Goal: Task Accomplishment & Management: Complete application form

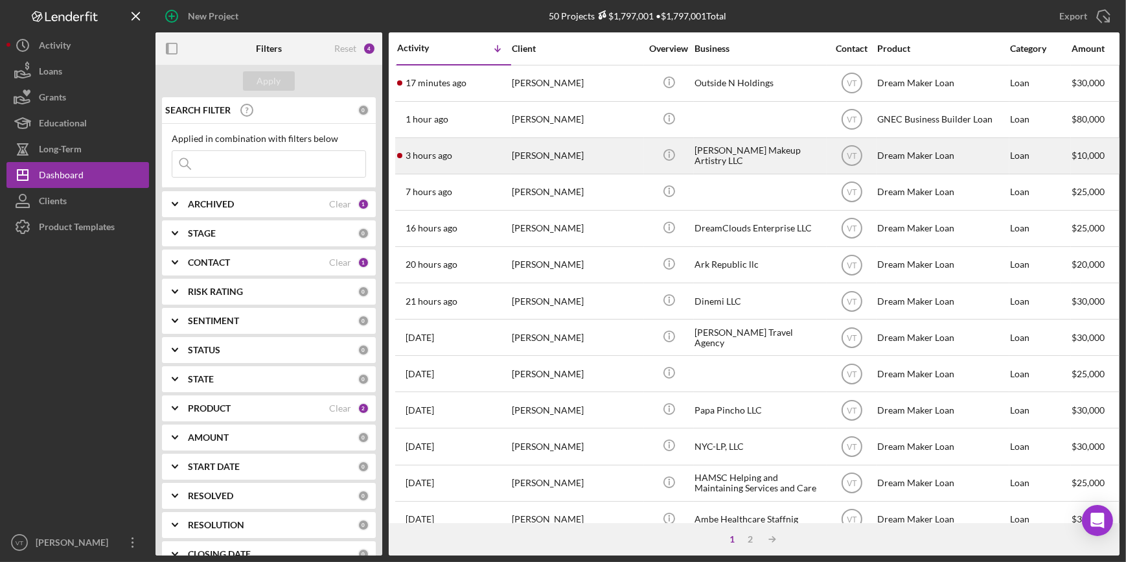
click at [449, 155] on time "3 hours ago" at bounding box center [429, 155] width 47 height 10
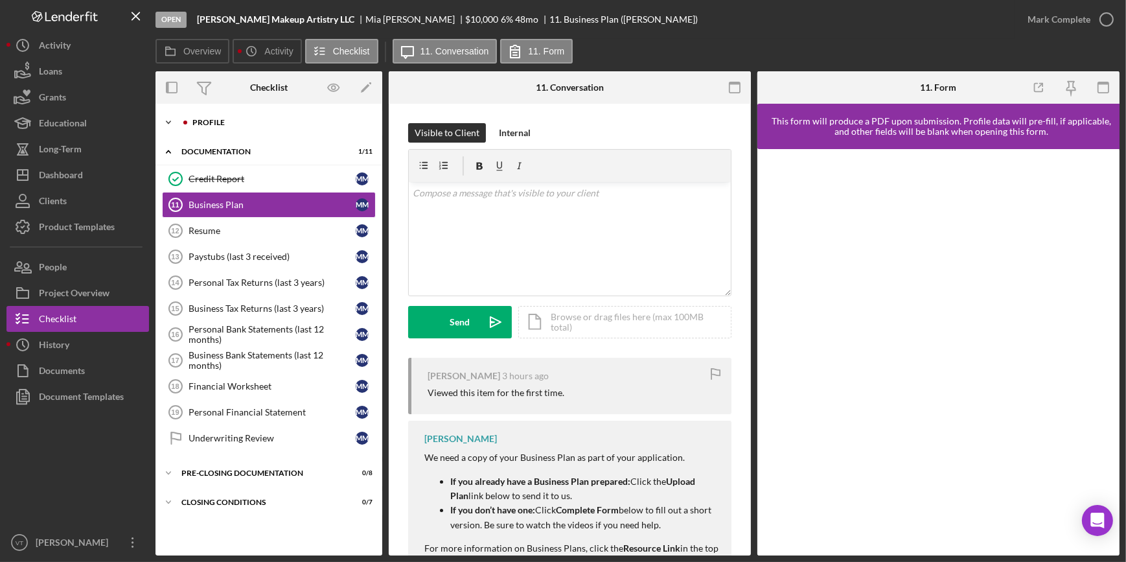
click at [165, 120] on icon "Icon/Expander" at bounding box center [168, 122] width 26 height 26
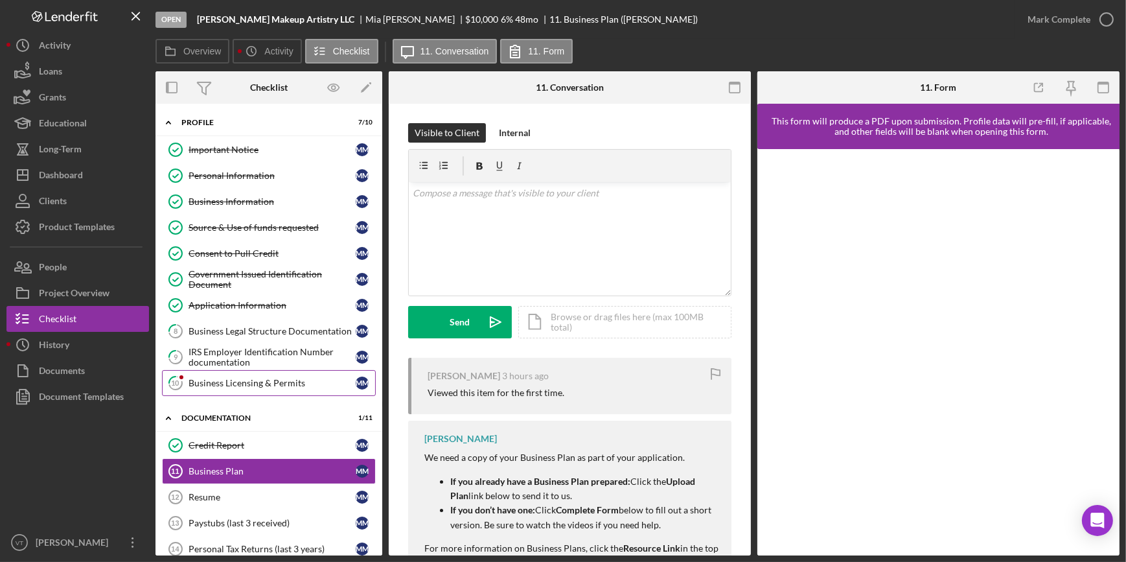
click at [188, 382] on icon "10" at bounding box center [175, 383] width 32 height 32
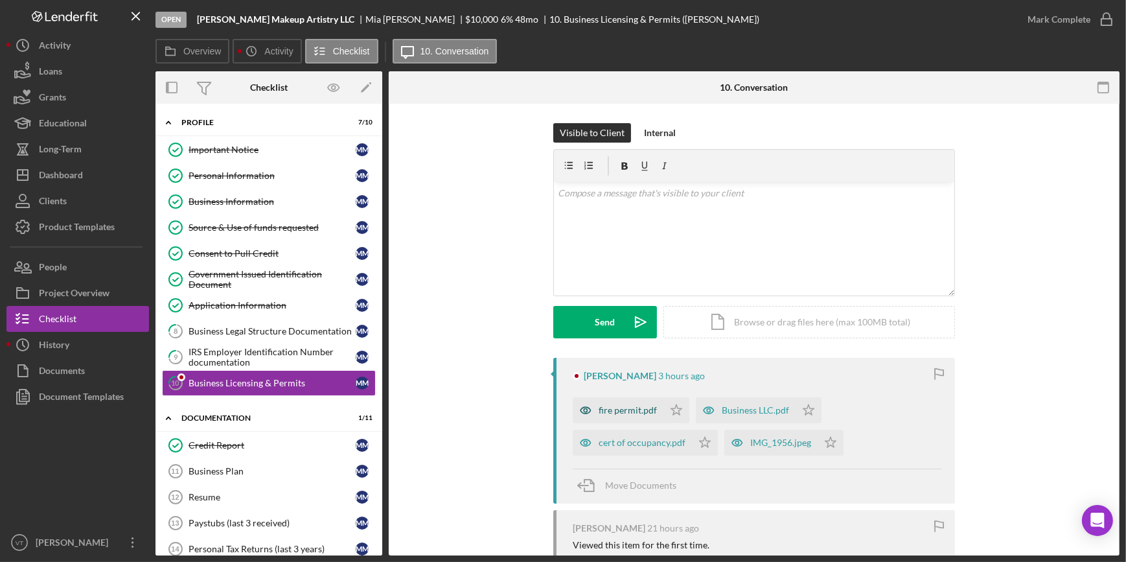
click at [614, 412] on div "fire permit.pdf" at bounding box center [628, 410] width 58 height 10
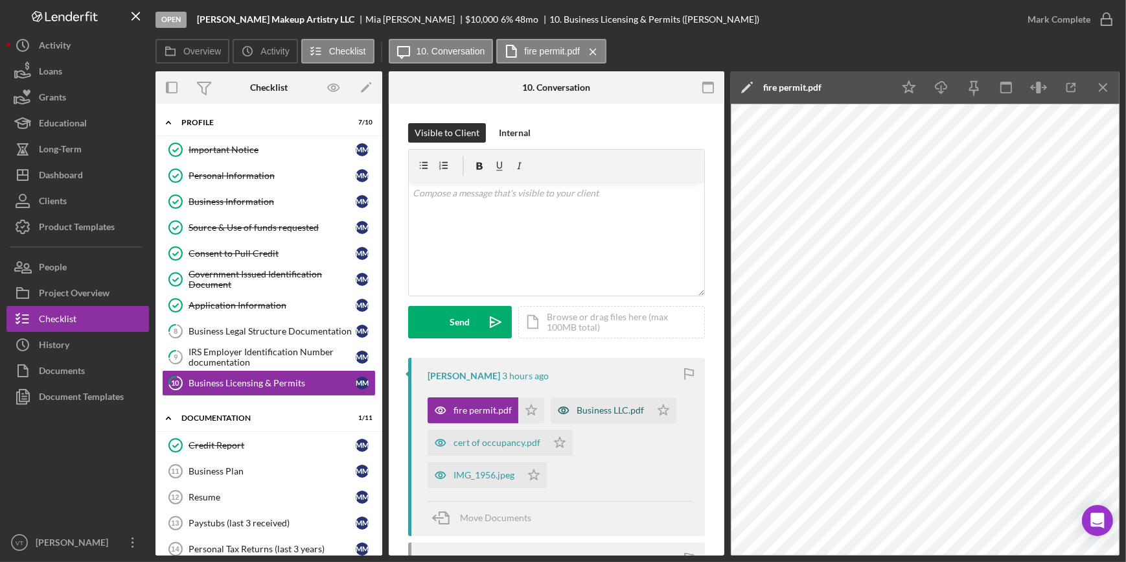
click at [588, 405] on div "Business LLC.pdf" at bounding box center [610, 410] width 67 height 10
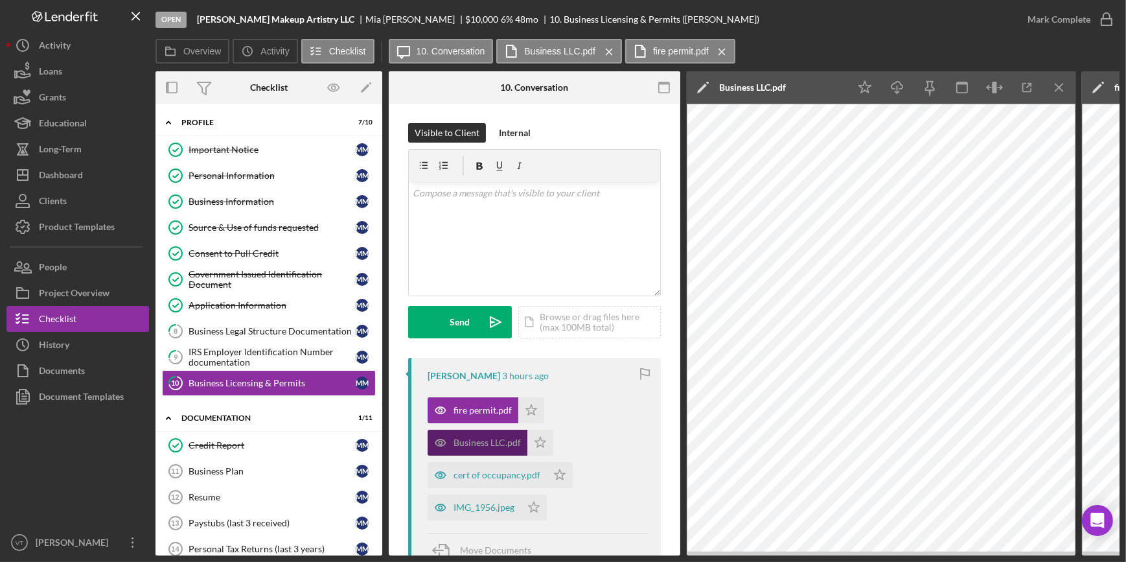
drag, startPoint x: 528, startPoint y: 408, endPoint x: 522, endPoint y: 434, distance: 26.7
click at [524, 430] on div "fire permit.pdf Icon/Star Business LLC.pdf Icon/Star cert of occupancy.pdf Icon…" at bounding box center [538, 456] width 220 height 130
click at [539, 450] on icon "Icon/Star" at bounding box center [540, 443] width 26 height 26
click at [481, 481] on div "cert of occupancy.pdf" at bounding box center [487, 475] width 119 height 26
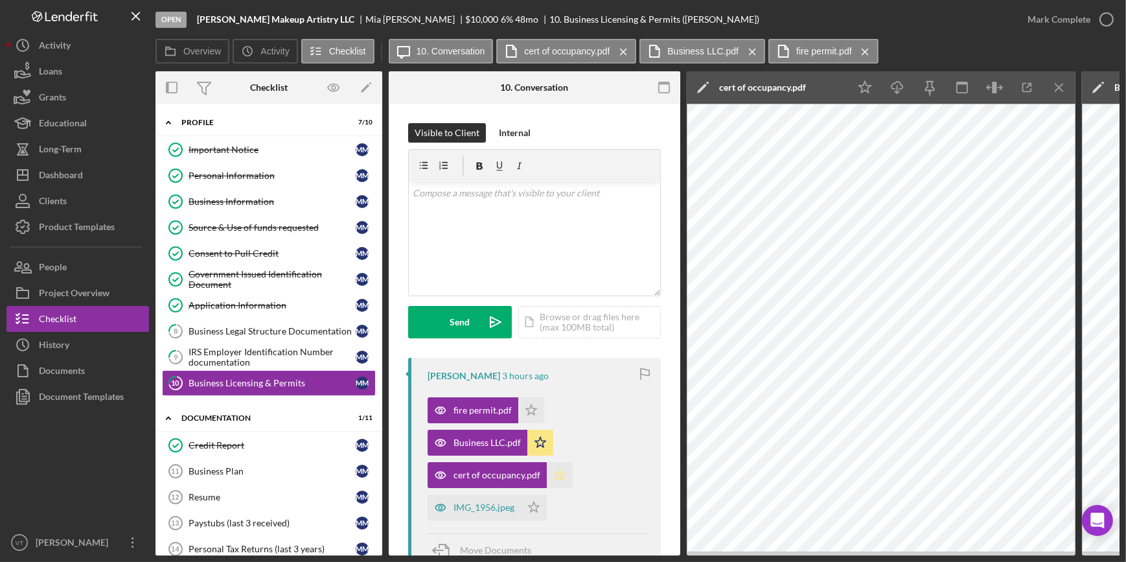
click at [555, 477] on icon "Icon/Star" at bounding box center [560, 475] width 26 height 26
click at [479, 512] on div "IMG_1956.jpeg" at bounding box center [484, 507] width 61 height 10
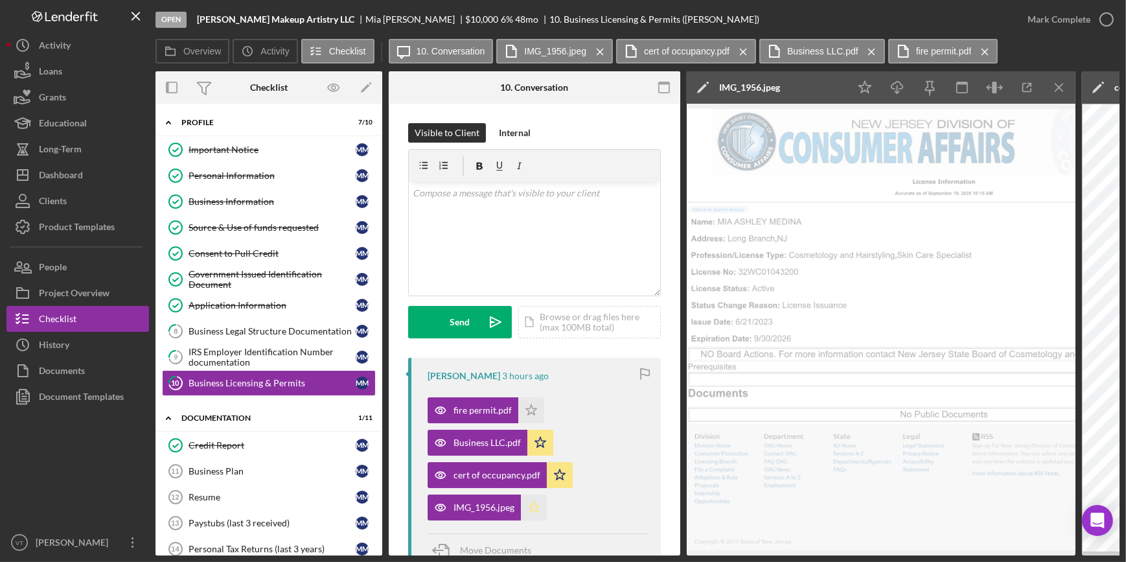
click at [531, 505] on icon "Icon/Star" at bounding box center [534, 507] width 26 height 26
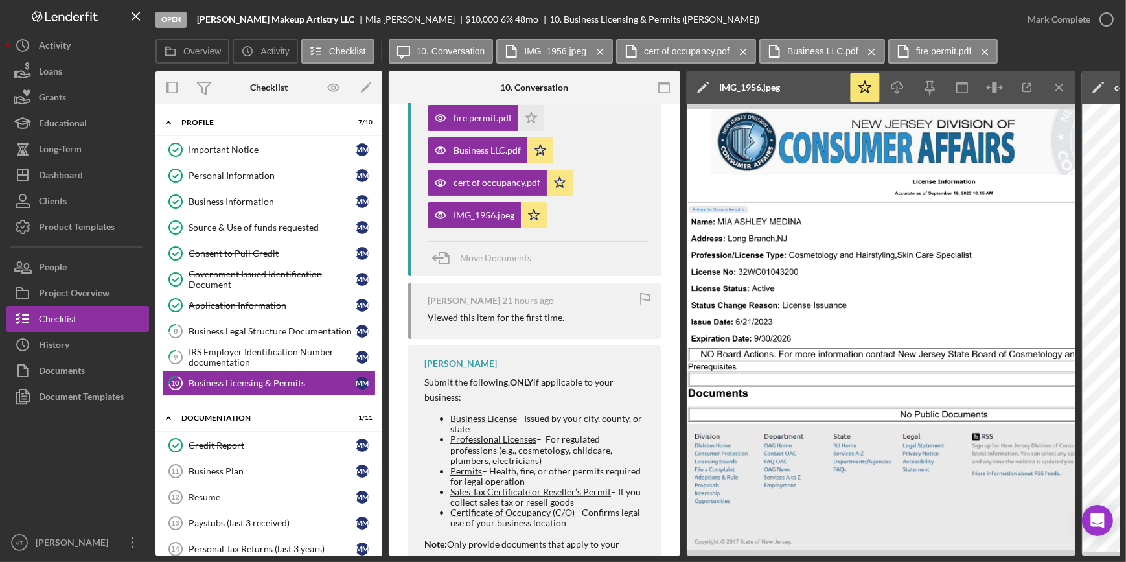
scroll to position [294, 0]
click at [526, 110] on icon "Icon/Star" at bounding box center [531, 116] width 26 height 26
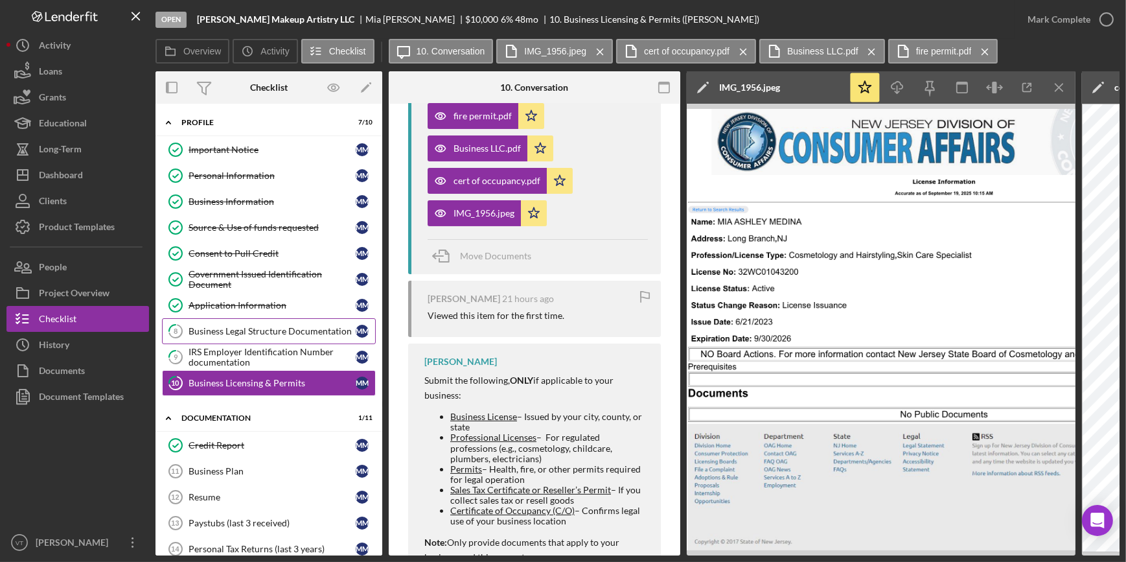
click at [263, 332] on div "Business Legal Structure Documentation" at bounding box center [272, 331] width 167 height 10
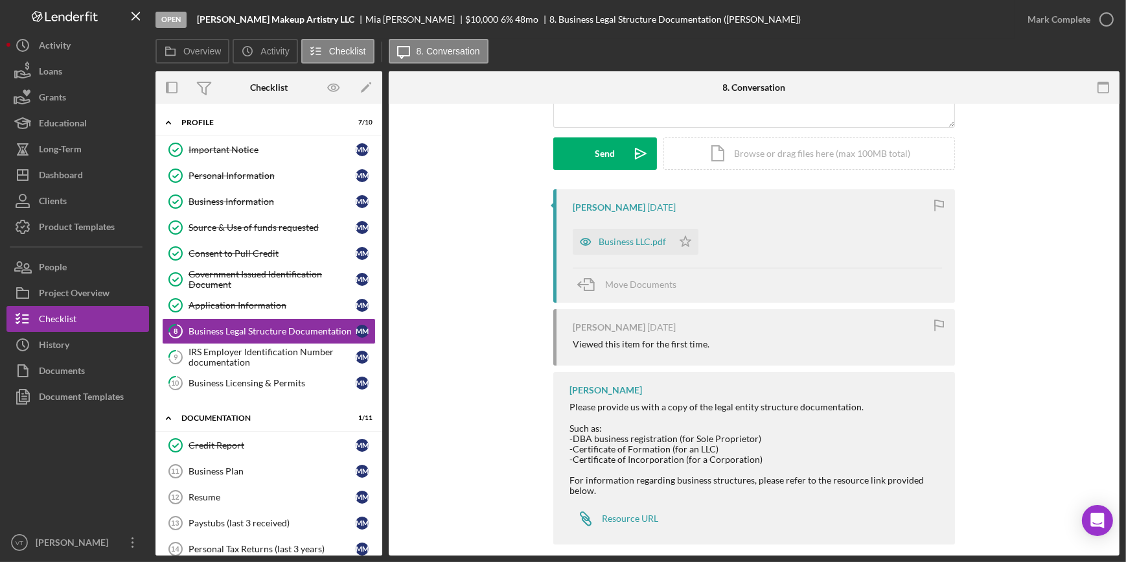
scroll to position [183, 0]
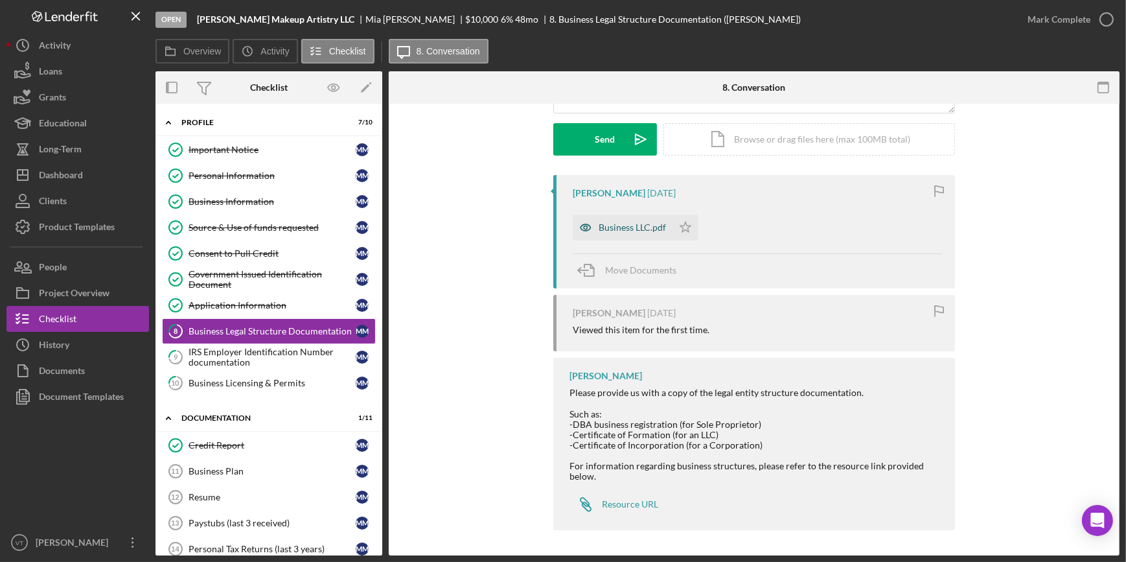
click at [645, 231] on div "Business LLC.pdf" at bounding box center [632, 227] width 67 height 10
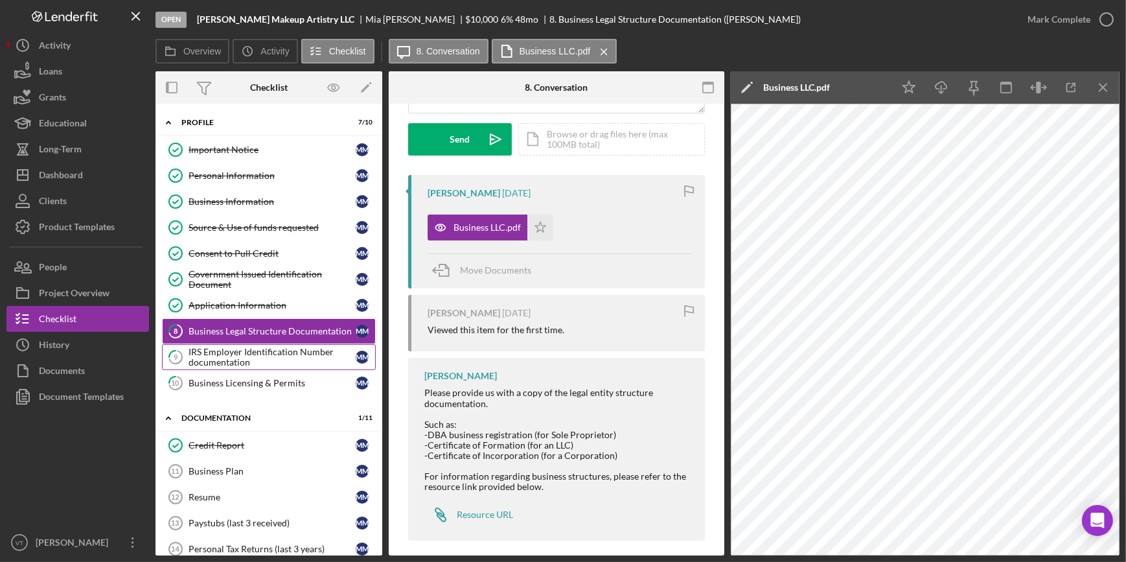
click at [215, 349] on div "IRS Employer Identification Number documentation" at bounding box center [272, 357] width 167 height 21
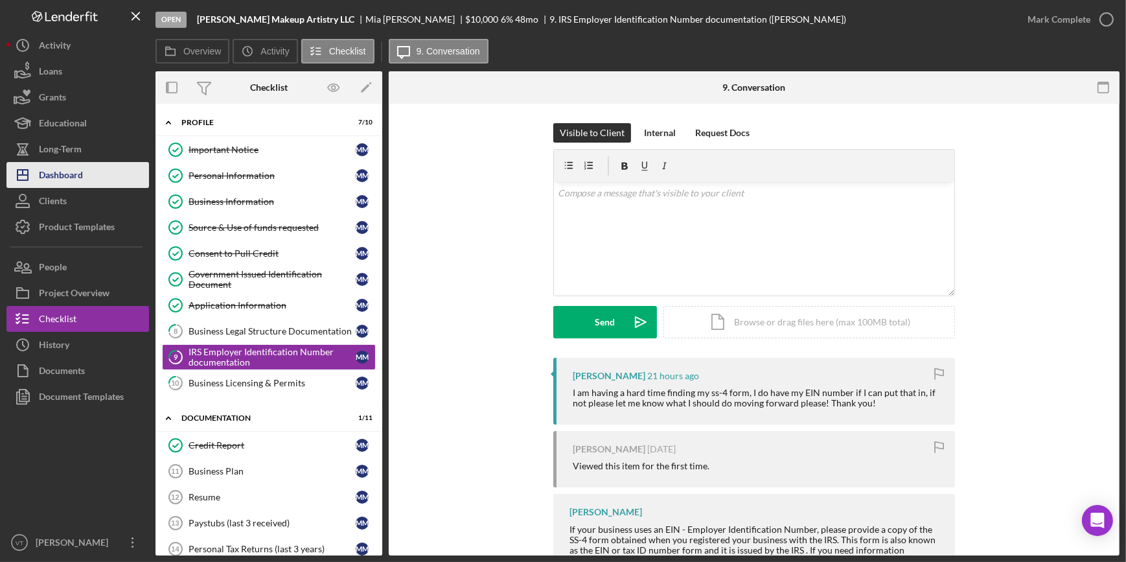
click at [63, 178] on div "Dashboard" at bounding box center [61, 176] width 44 height 29
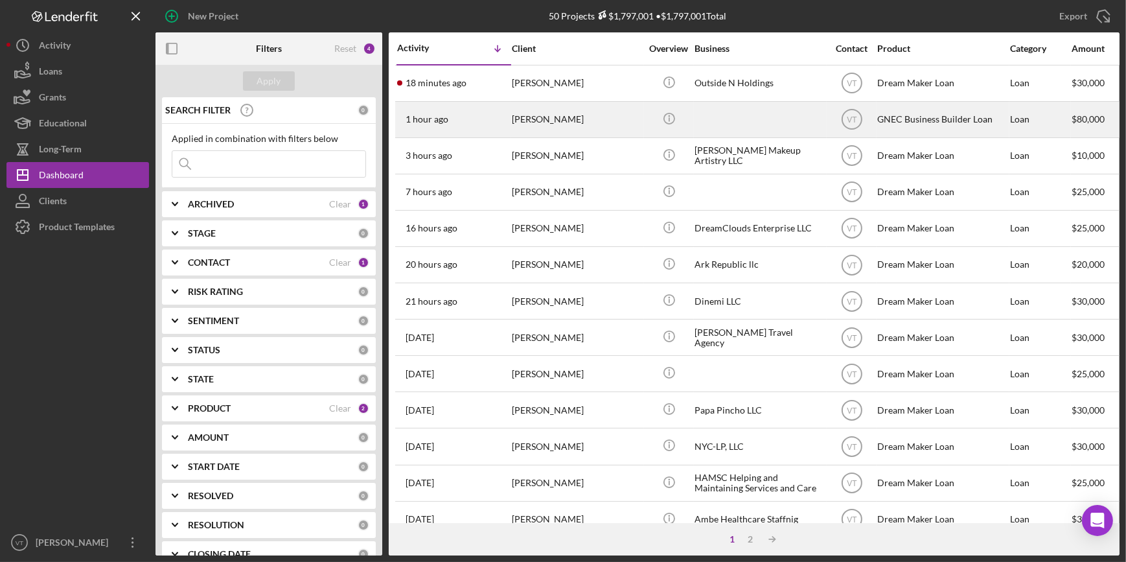
click at [477, 123] on div "1 hour ago Kia Jones" at bounding box center [453, 119] width 113 height 34
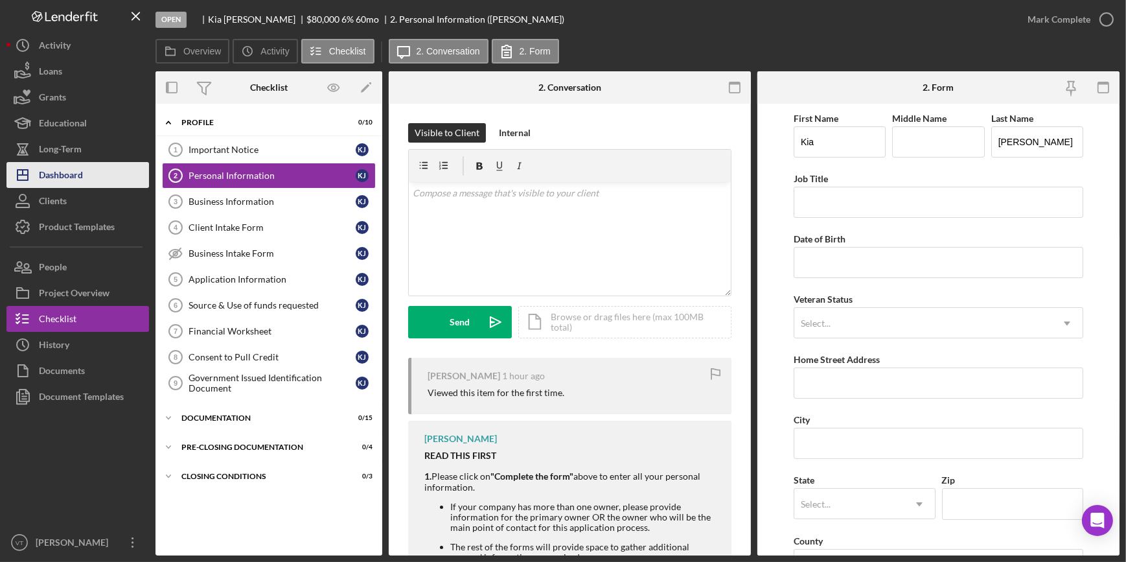
click at [97, 185] on button "Icon/Dashboard Dashboard" at bounding box center [77, 175] width 143 height 26
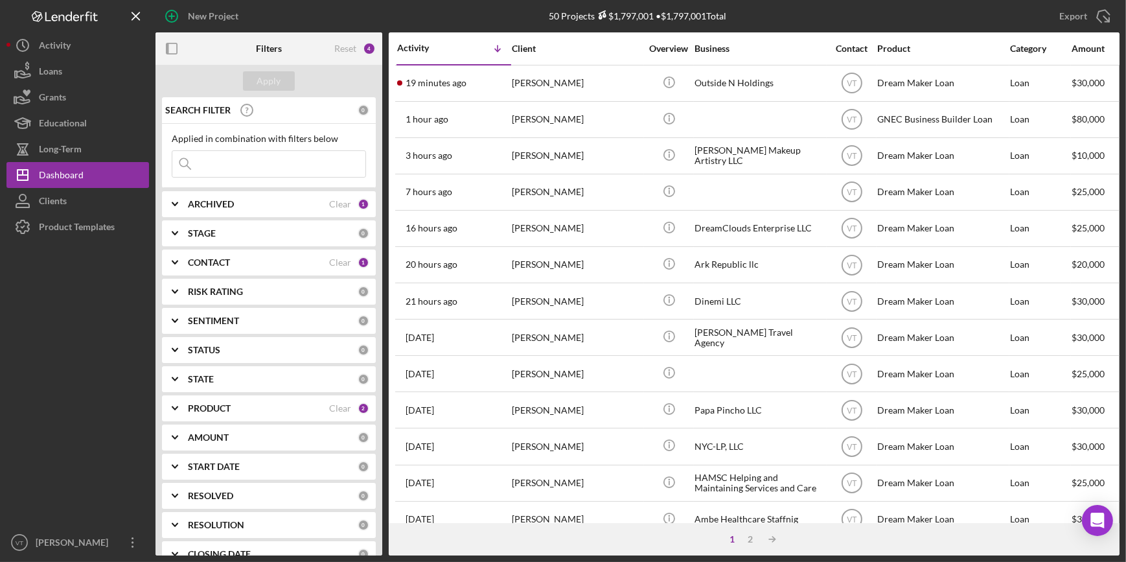
click at [290, 168] on input at bounding box center [268, 164] width 193 height 26
type input "angel"
click at [281, 82] on button "Apply" at bounding box center [269, 80] width 52 height 19
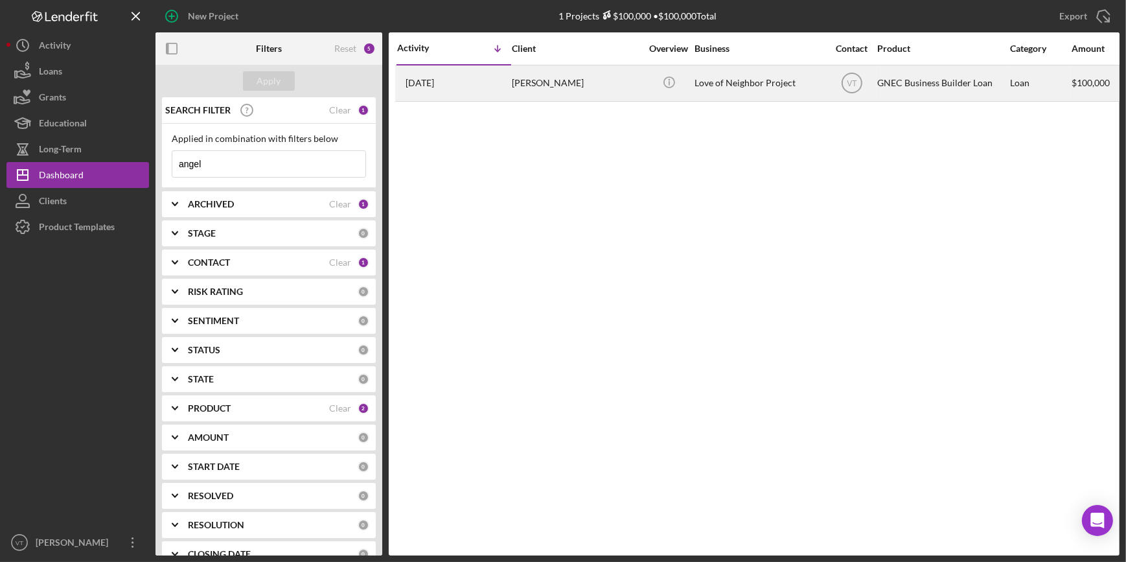
click at [499, 84] on div "3 weeks ago ANGEL SOLTERO" at bounding box center [453, 83] width 113 height 34
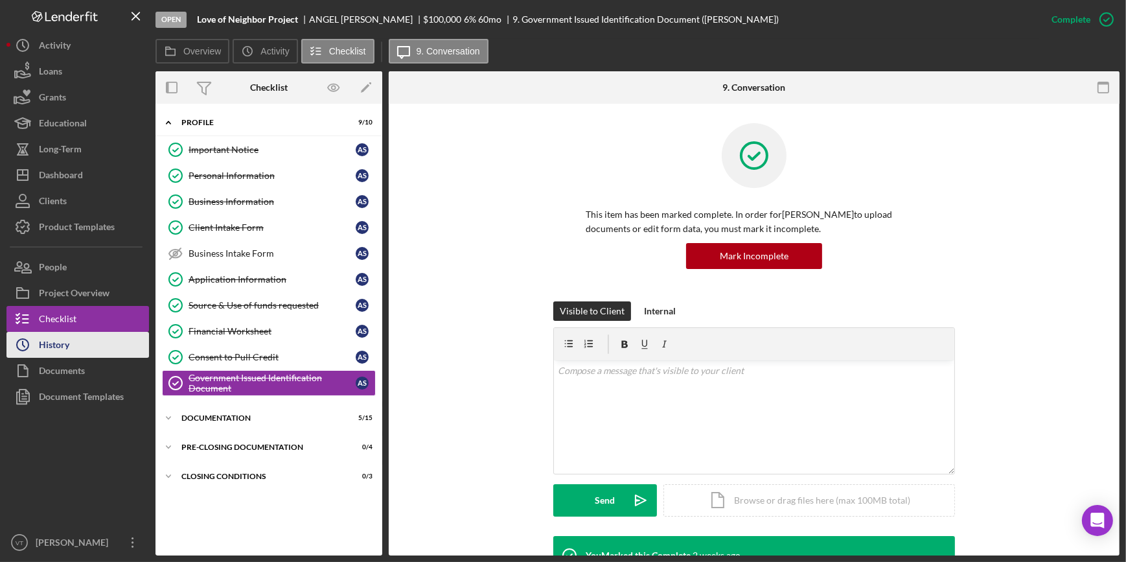
click at [111, 339] on button "Icon/History History" at bounding box center [77, 345] width 143 height 26
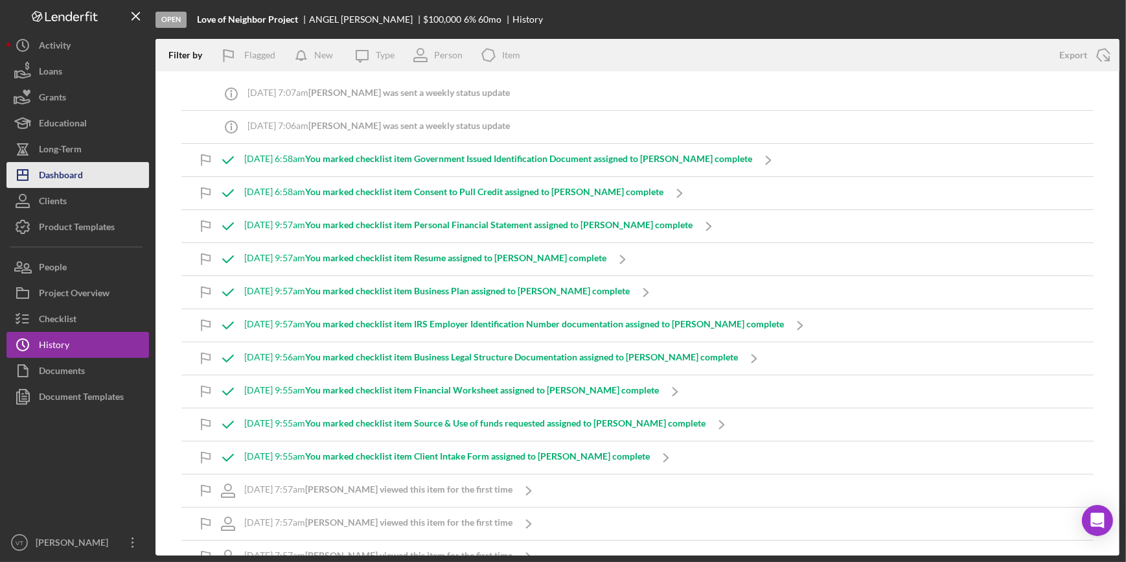
click at [115, 174] on button "Icon/Dashboard Dashboard" at bounding box center [77, 175] width 143 height 26
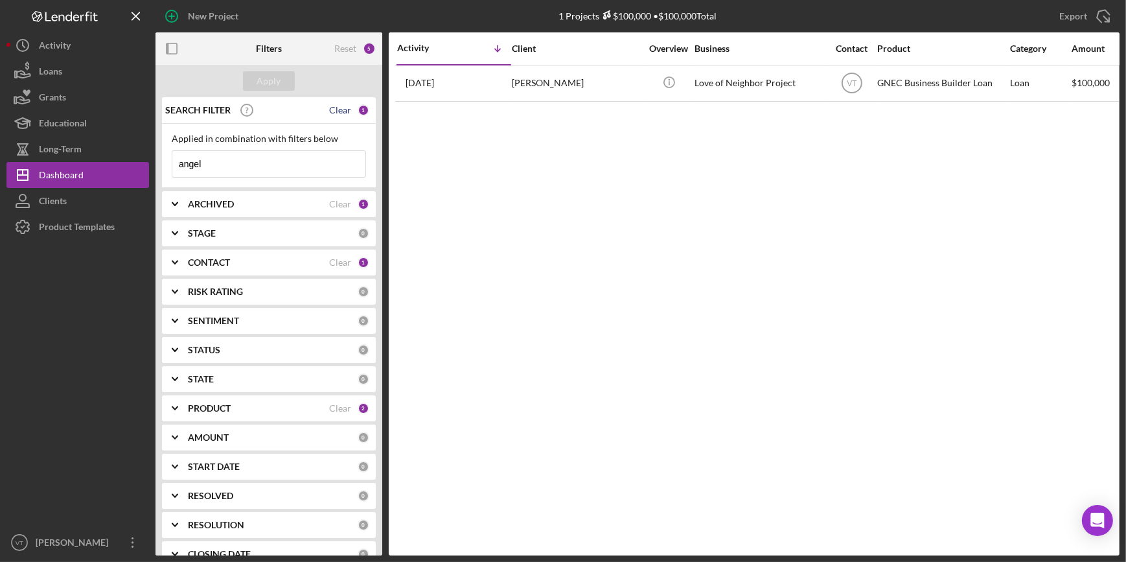
click at [345, 106] on div "Clear" at bounding box center [340, 110] width 22 height 10
click at [279, 86] on div "Apply" at bounding box center [269, 80] width 24 height 19
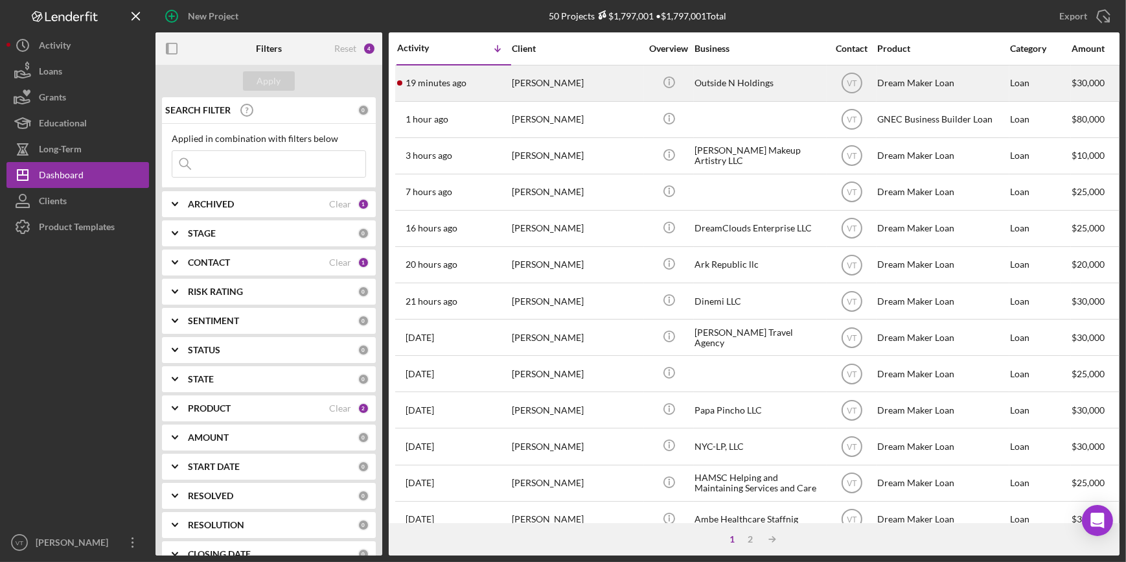
click at [503, 84] on div "19 minutes ago Anthony Santiago" at bounding box center [453, 83] width 113 height 34
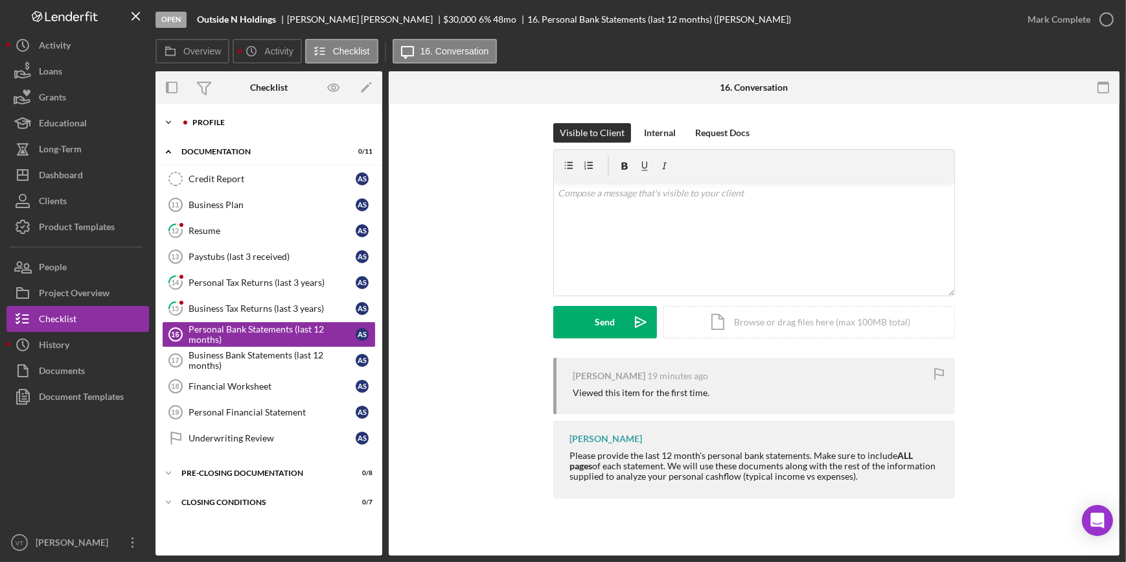
click at [175, 121] on icon "Icon/Expander" at bounding box center [168, 122] width 26 height 26
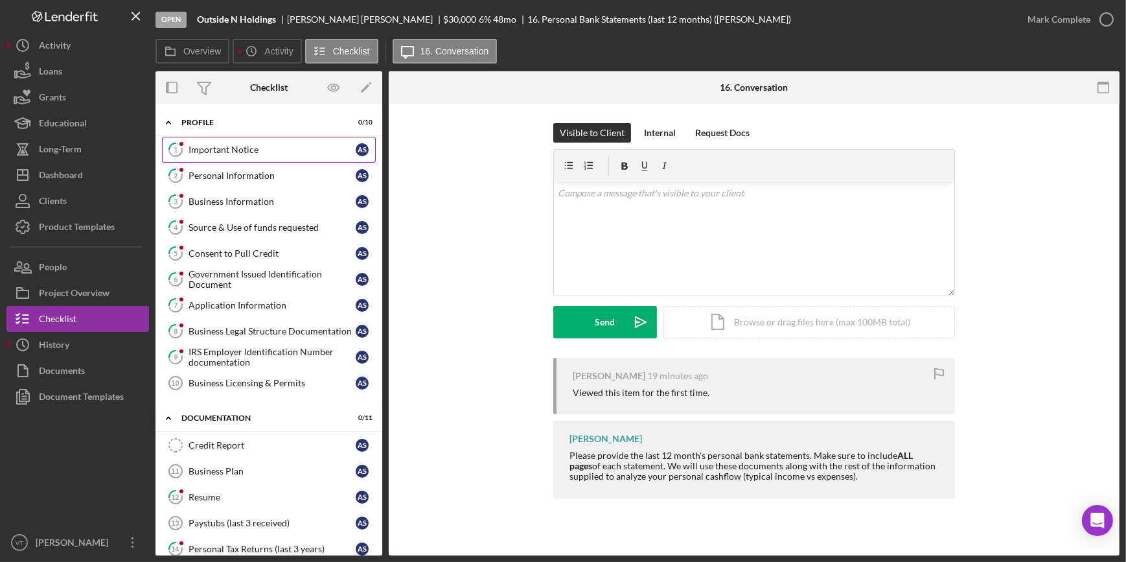
click at [276, 157] on link "1 Important Notice A S" at bounding box center [269, 150] width 214 height 26
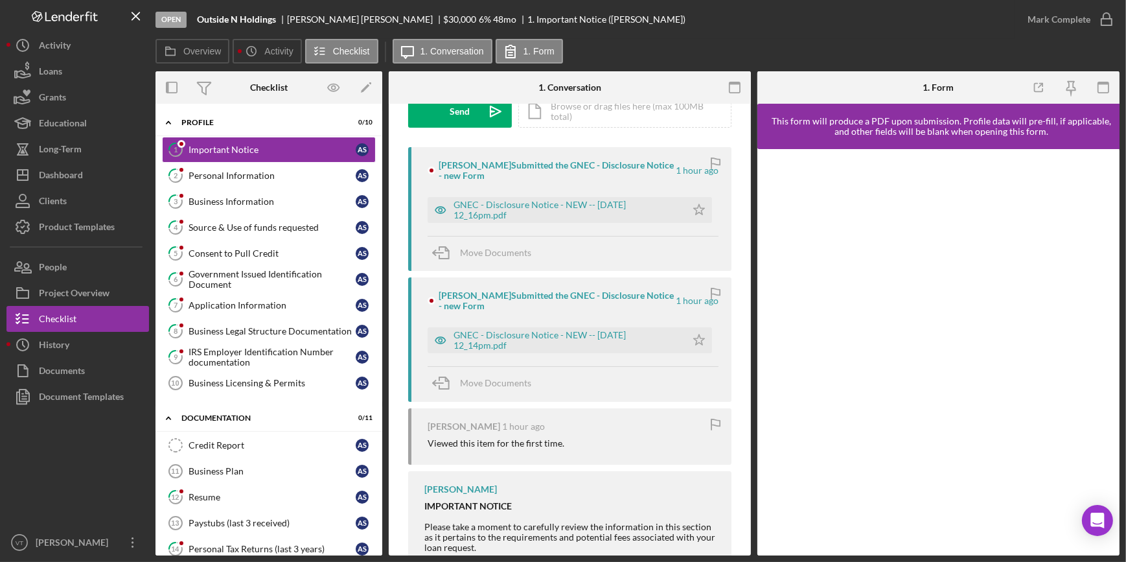
scroll to position [235, 0]
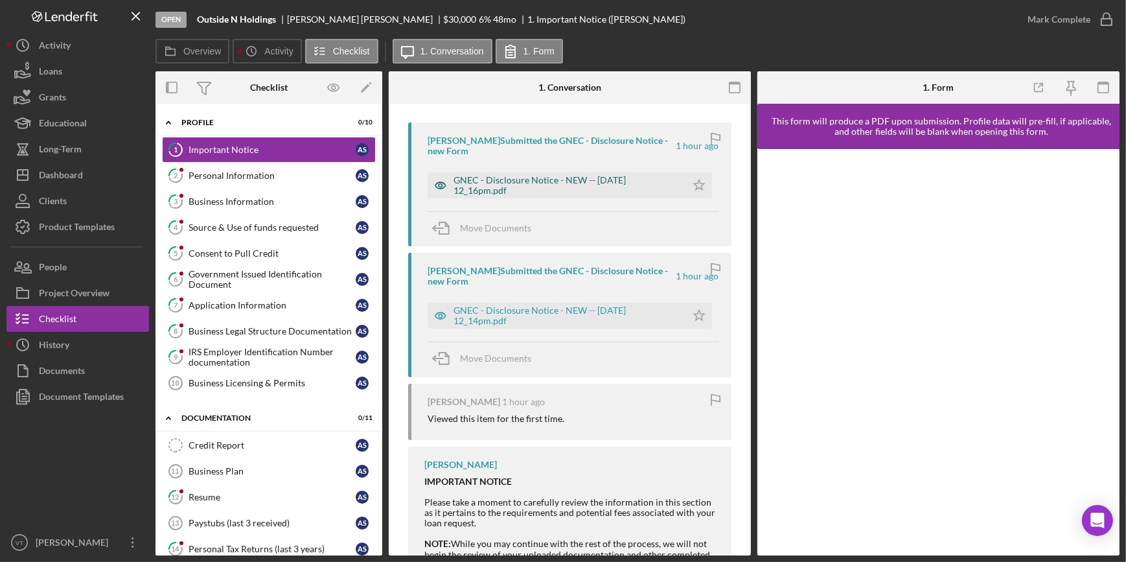
click at [601, 181] on div "GNEC - Disclosure Notice - NEW -- 2025-09-19 12_16pm.pdf" at bounding box center [567, 185] width 226 height 21
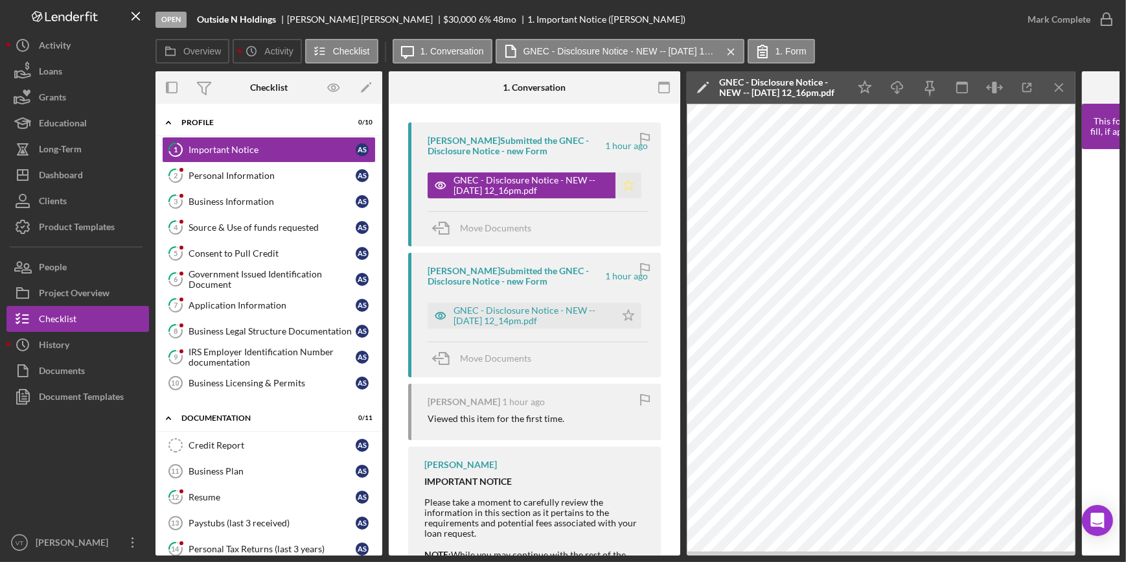
click at [620, 181] on icon "Icon/Star" at bounding box center [628, 185] width 26 height 26
click at [494, 303] on div "GNEC - Disclosure Notice - NEW -- 2025-09-19 12_14pm.pdf" at bounding box center [522, 316] width 188 height 26
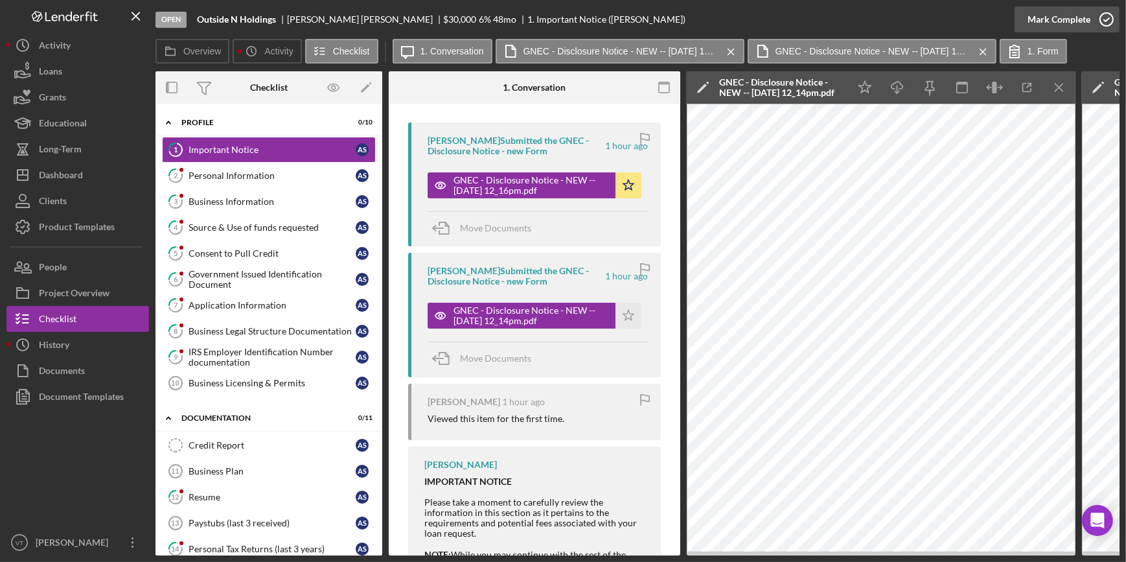
click at [1061, 23] on div "Mark Complete" at bounding box center [1059, 19] width 63 height 26
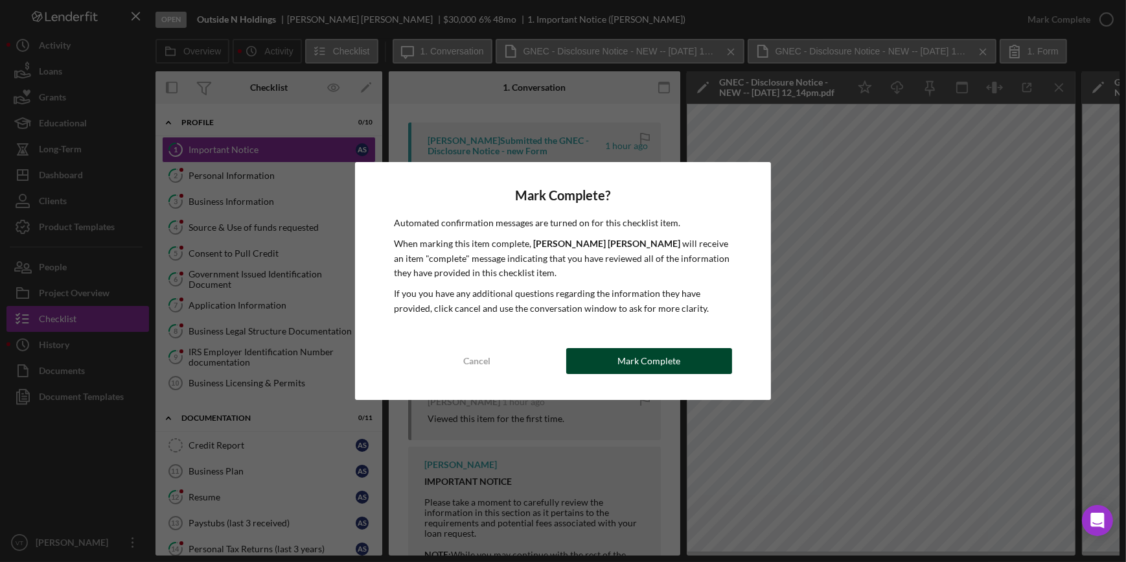
click at [664, 362] on div "Mark Complete" at bounding box center [648, 361] width 63 height 26
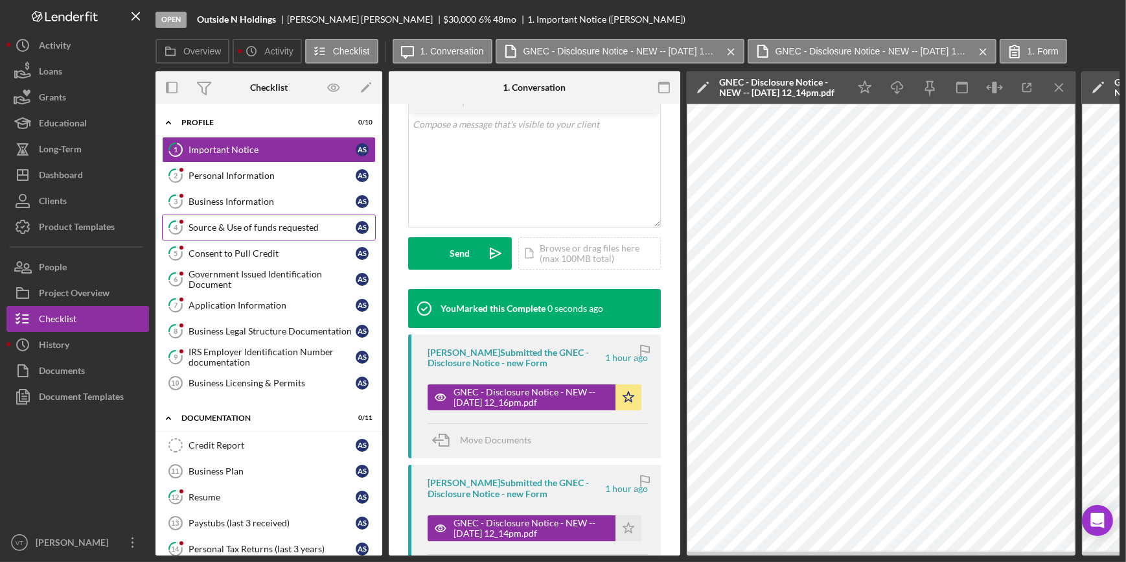
scroll to position [428, 0]
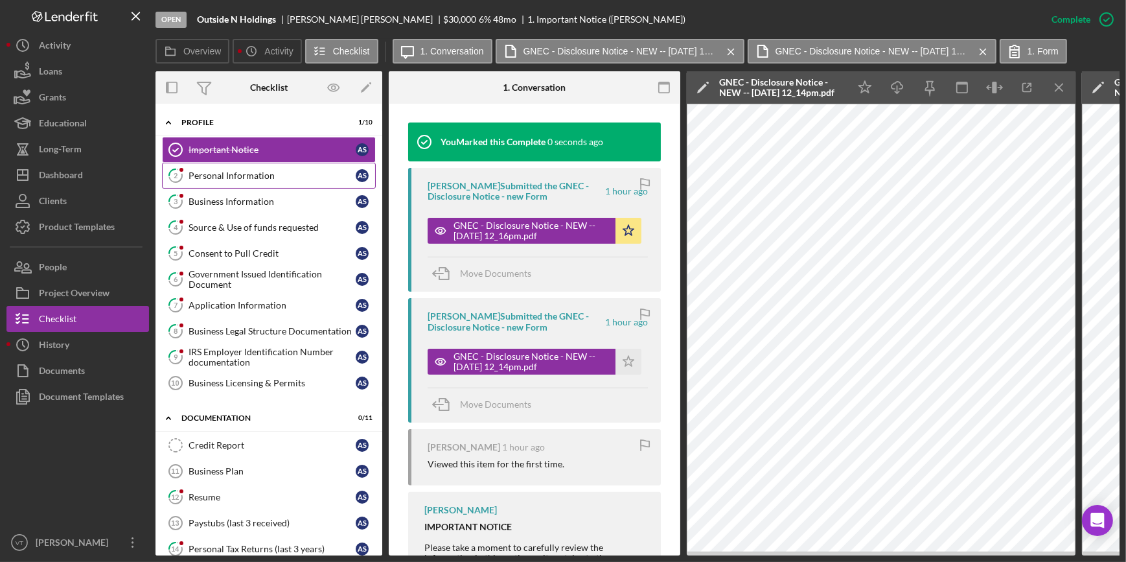
click at [275, 181] on link "2 Personal Information A S" at bounding box center [269, 176] width 214 height 26
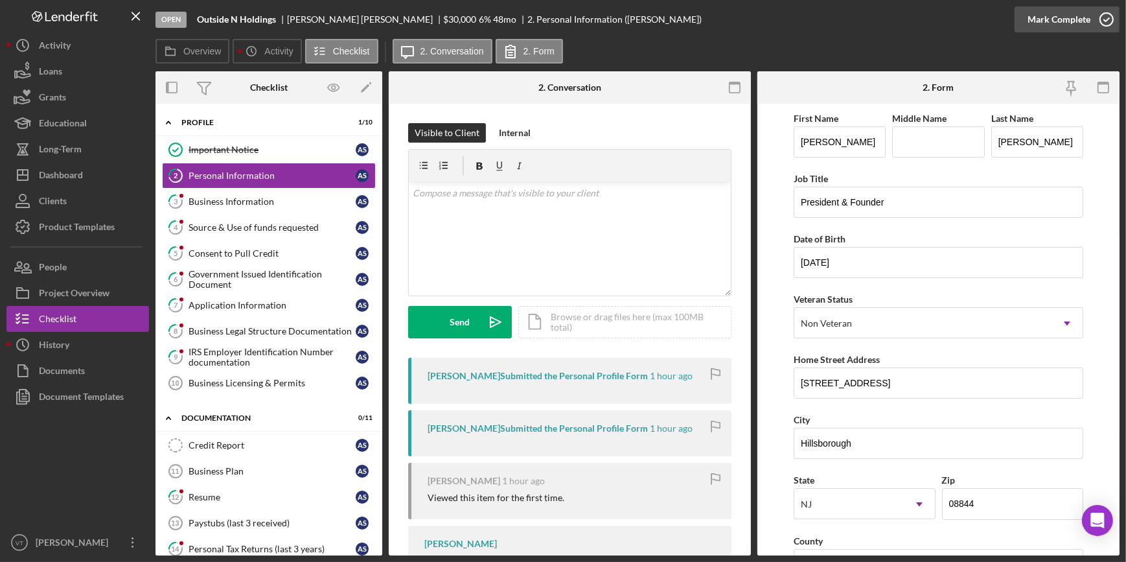
click at [1049, 20] on div "Mark Complete" at bounding box center [1059, 19] width 63 height 26
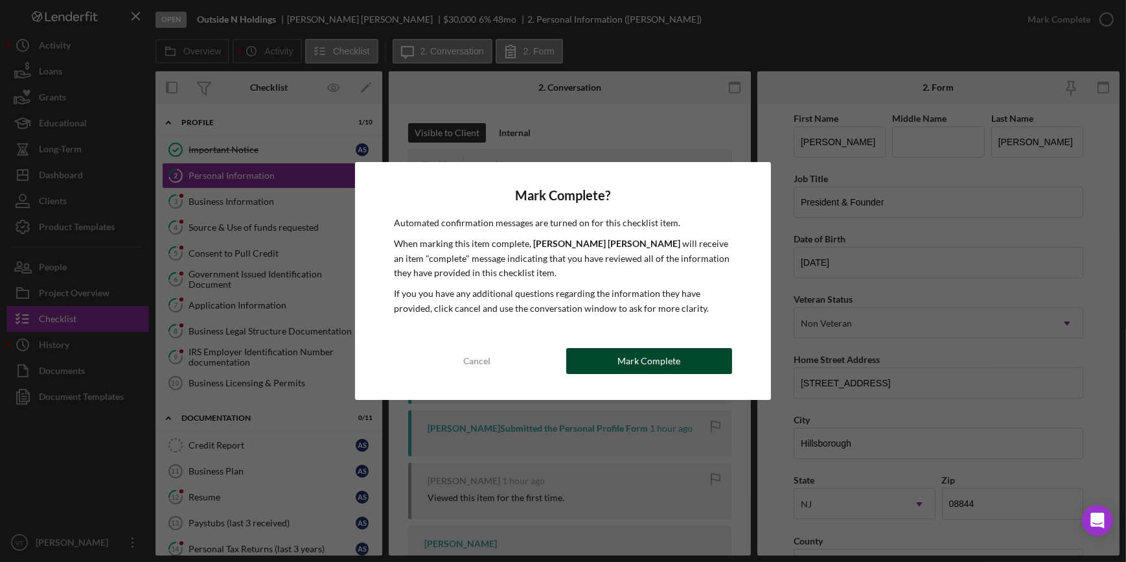
click at [628, 363] on div "Mark Complete" at bounding box center [648, 361] width 63 height 26
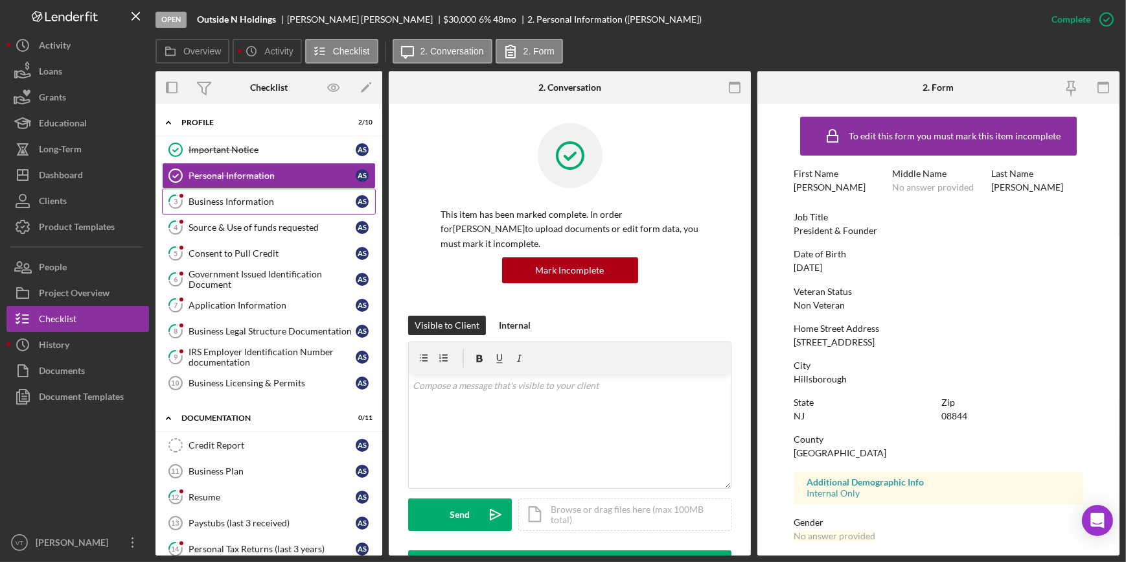
click at [252, 205] on div "Business Information" at bounding box center [272, 201] width 167 height 10
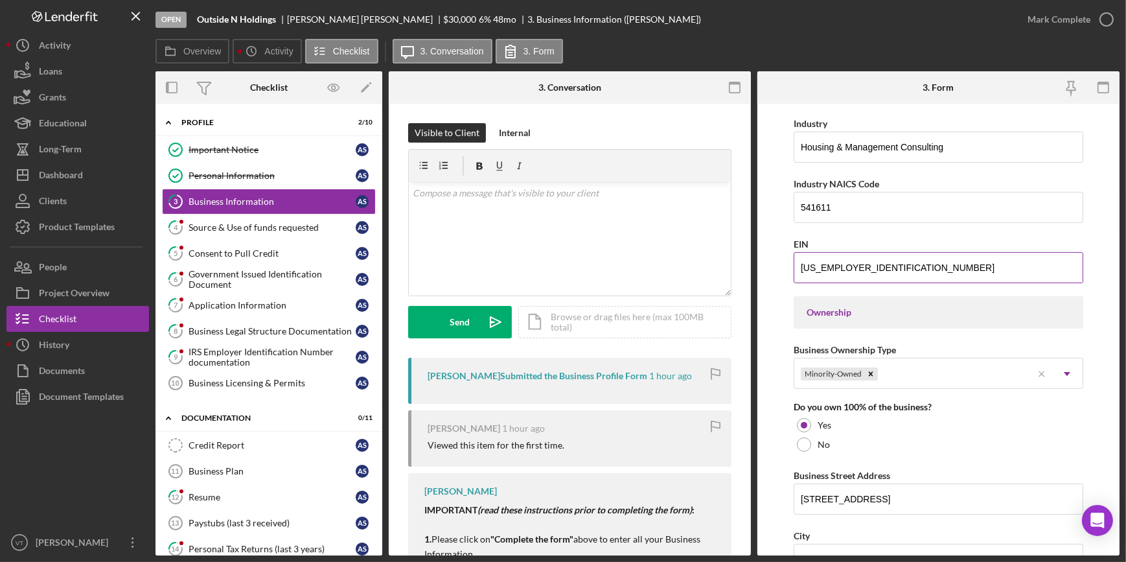
scroll to position [530, 0]
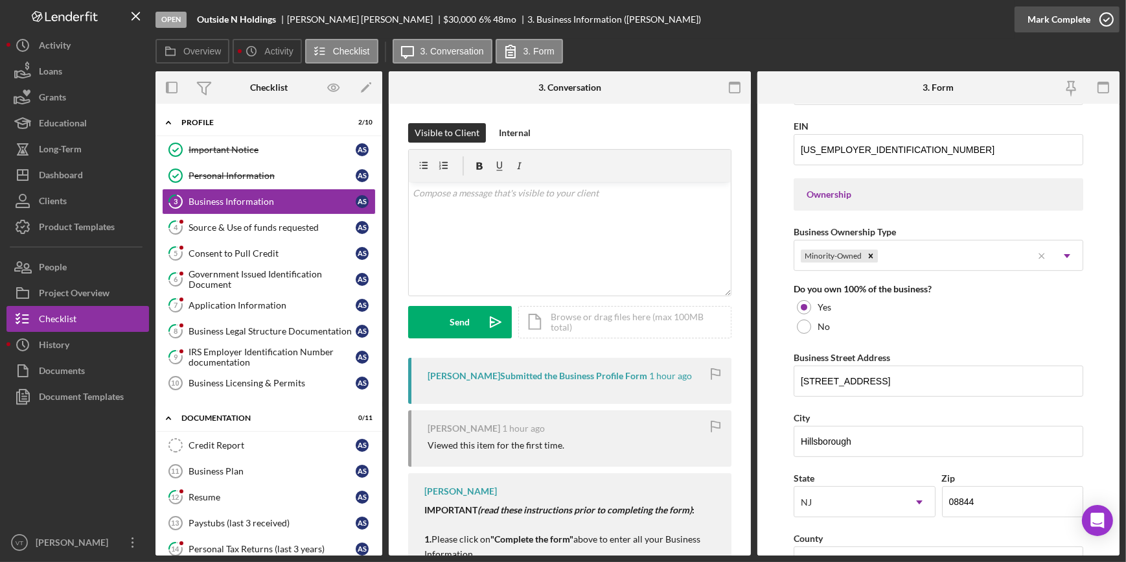
click at [1030, 19] on div "Mark Complete" at bounding box center [1059, 19] width 63 height 26
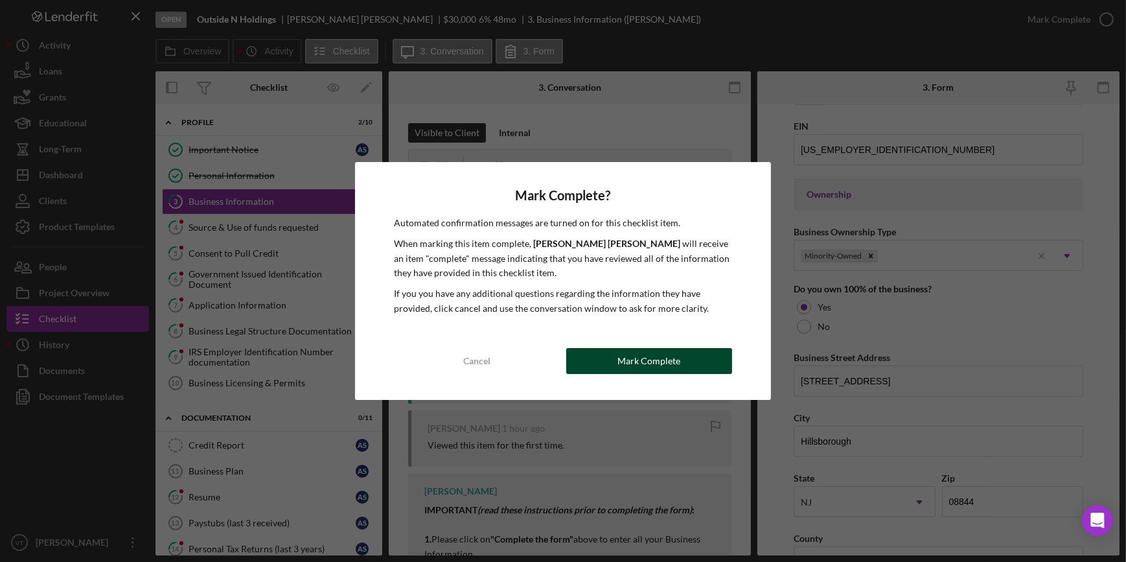
click at [641, 349] on div "Mark Complete" at bounding box center [648, 361] width 63 height 26
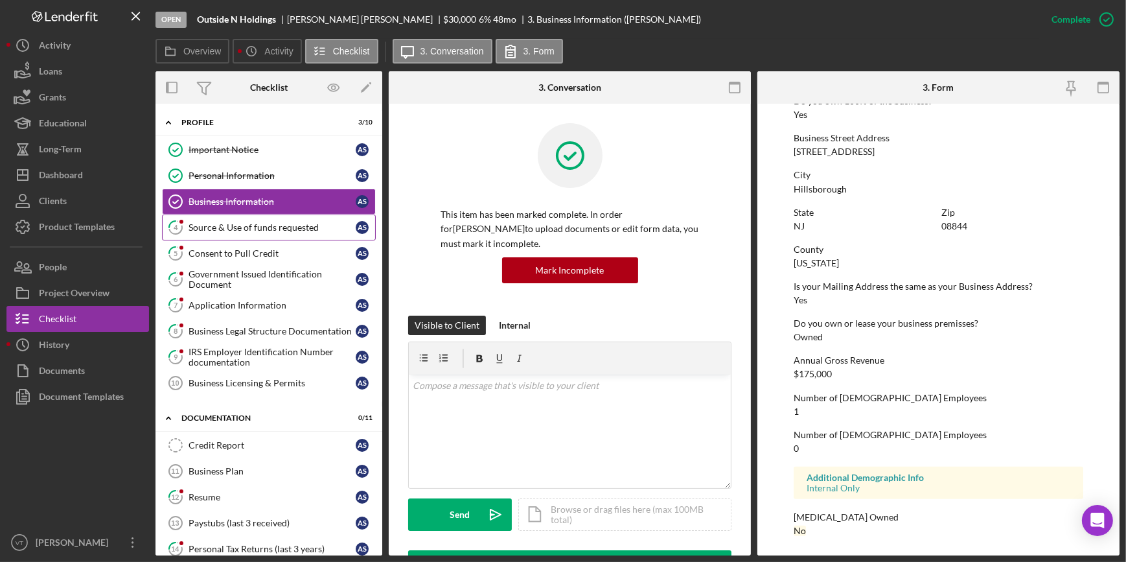
scroll to position [362, 0]
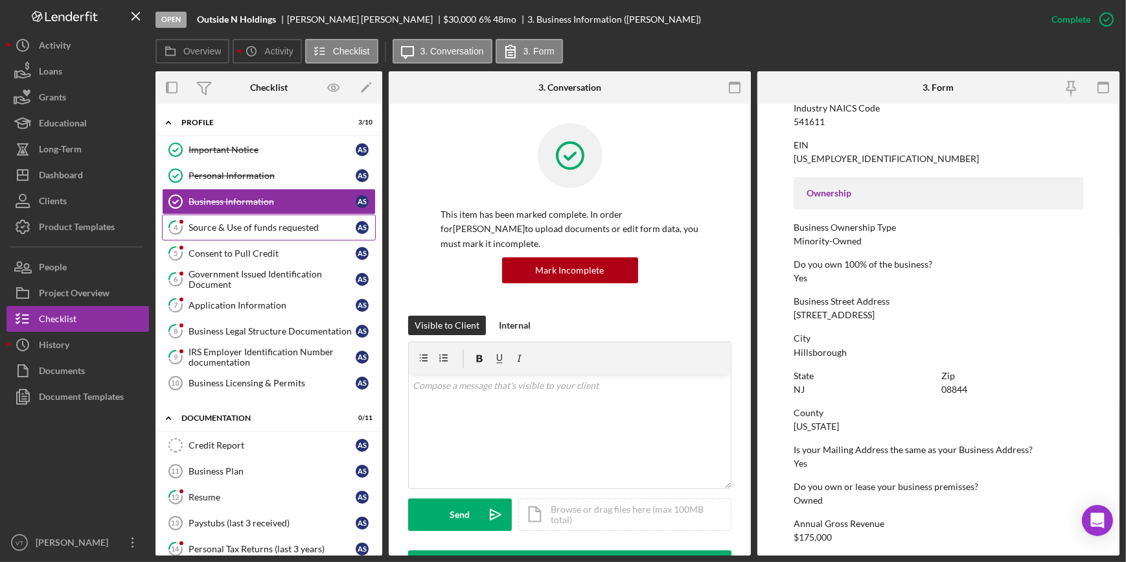
click at [275, 214] on link "4 Source & Use of funds requested A S" at bounding box center [269, 227] width 214 height 26
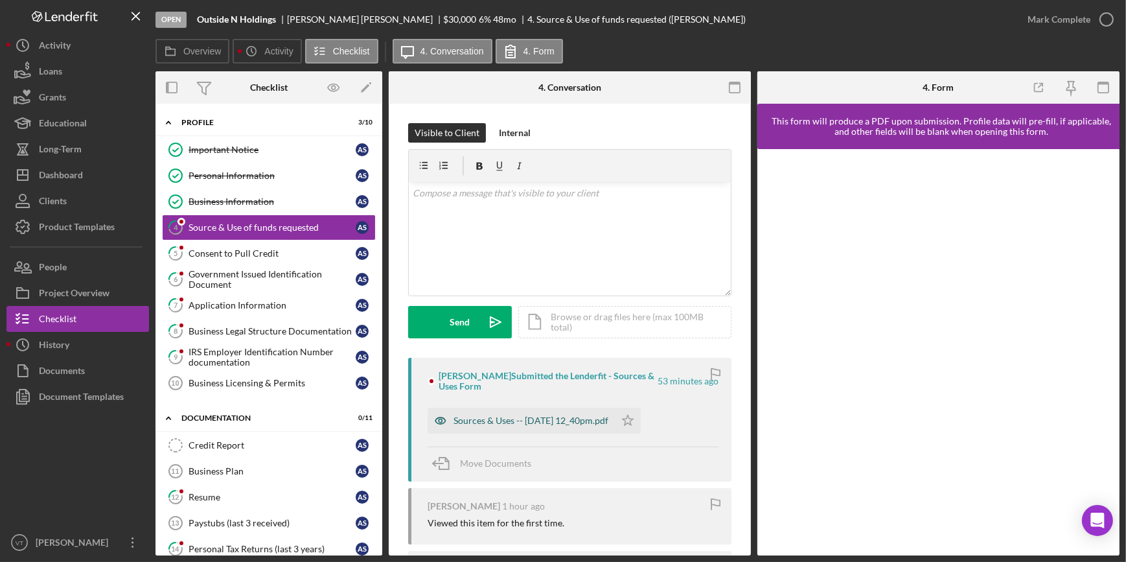
click at [491, 427] on div "Sources & Uses -- 2025-09-19 12_40pm.pdf" at bounding box center [521, 421] width 187 height 26
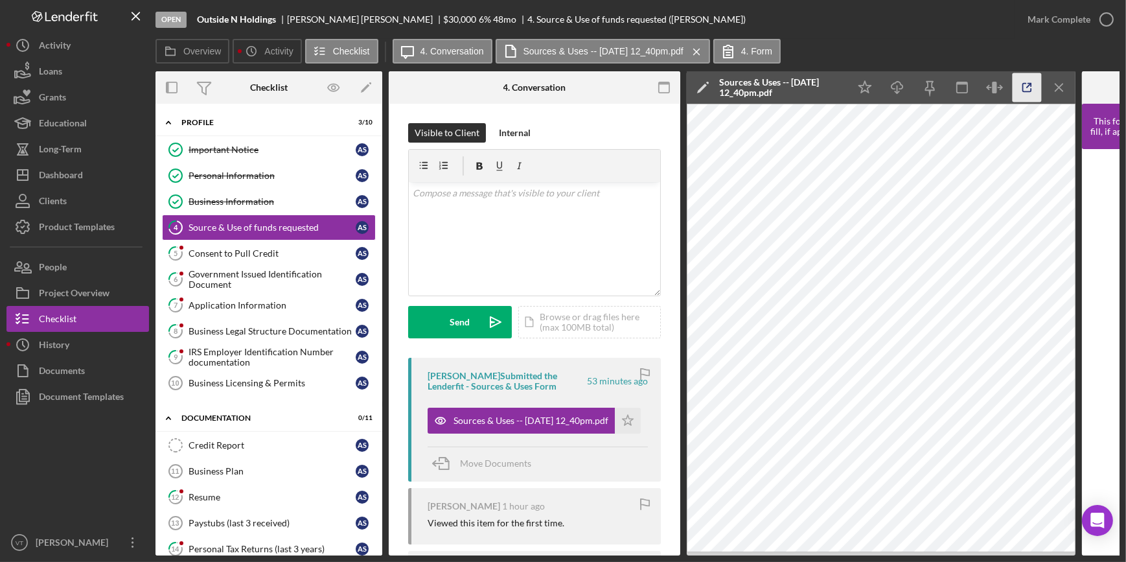
click at [1023, 90] on icon "button" at bounding box center [1027, 88] width 8 height 8
click at [1068, 19] on div "Mark Complete" at bounding box center [1059, 19] width 63 height 26
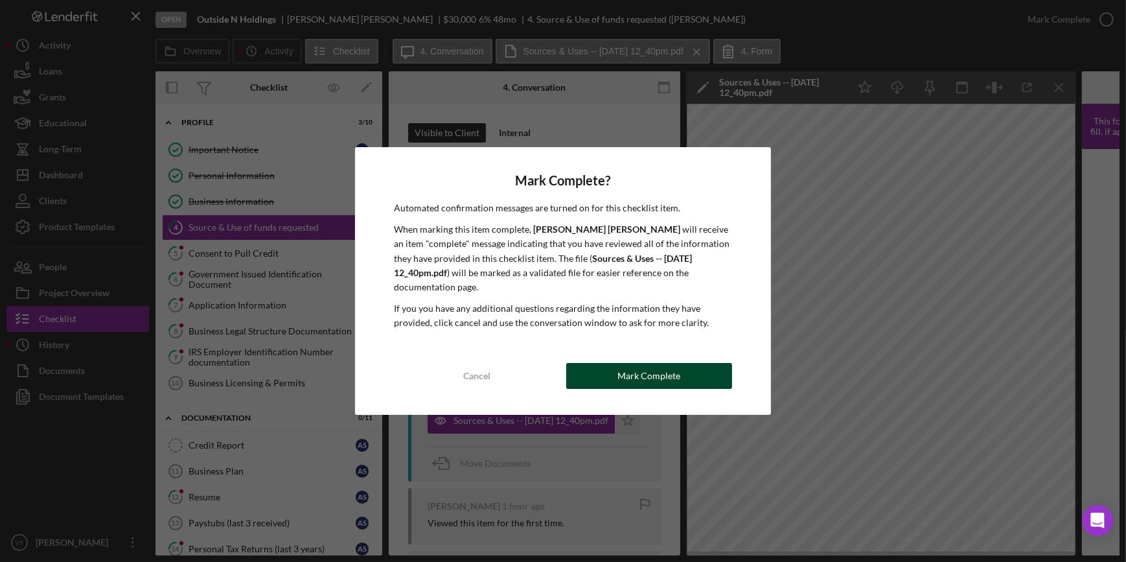
click at [661, 374] on div "Mark Complete" at bounding box center [648, 376] width 63 height 26
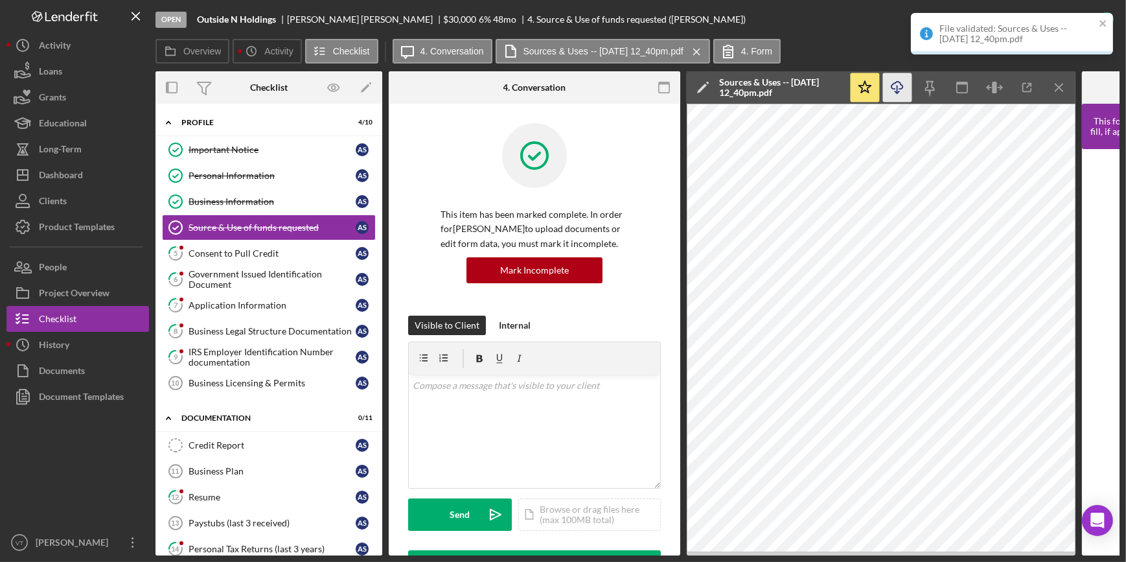
click at [893, 85] on icon "Icon/Download" at bounding box center [897, 87] width 29 height 29
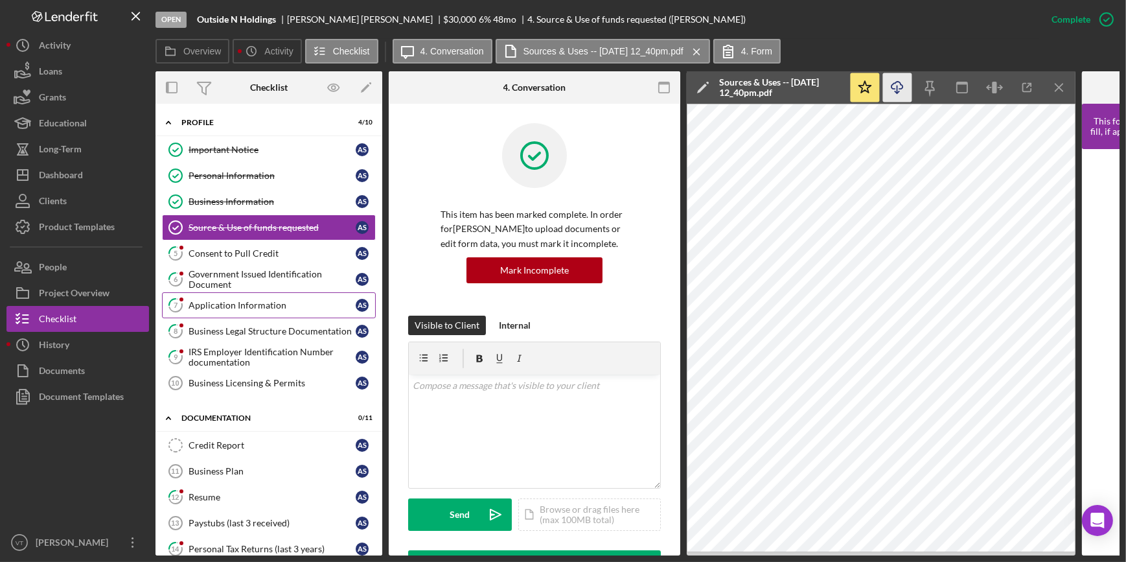
click at [225, 297] on link "7 Application Information A S" at bounding box center [269, 305] width 214 height 26
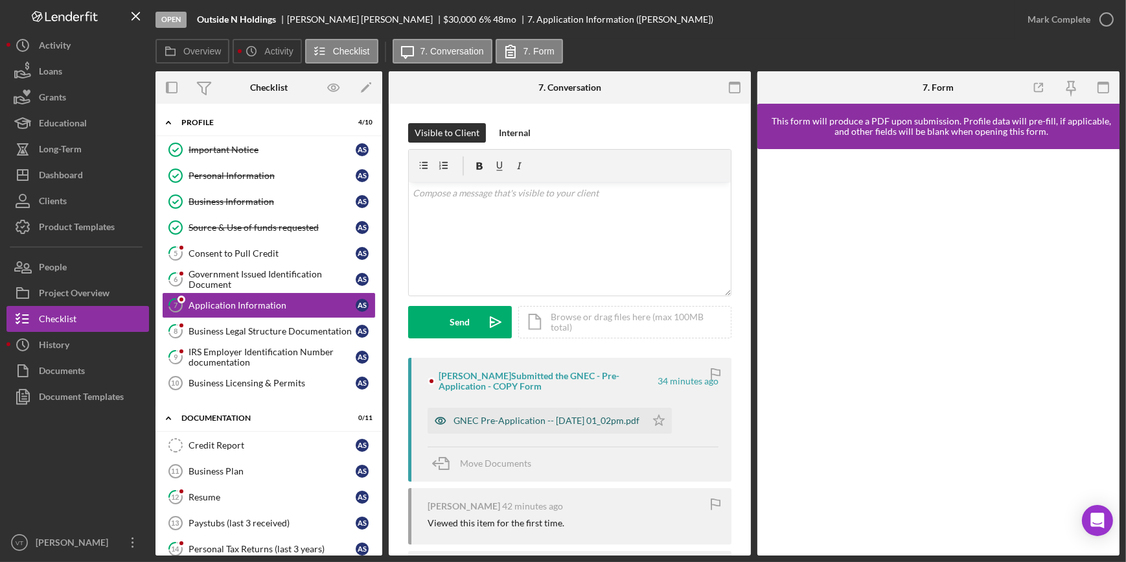
click at [525, 426] on div "GNEC Pre-Application -- 2025-09-19 01_02pm.pdf" at bounding box center [537, 421] width 218 height 26
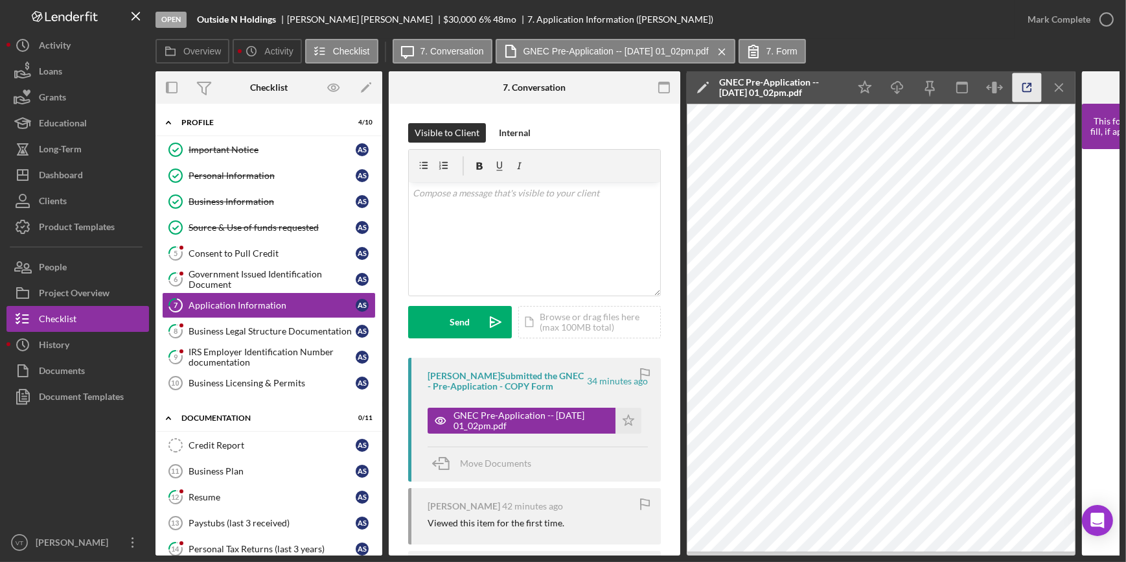
click at [1025, 86] on icon "button" at bounding box center [1027, 87] width 29 height 29
click at [1072, 7] on div "Mark Complete" at bounding box center [1059, 19] width 63 height 26
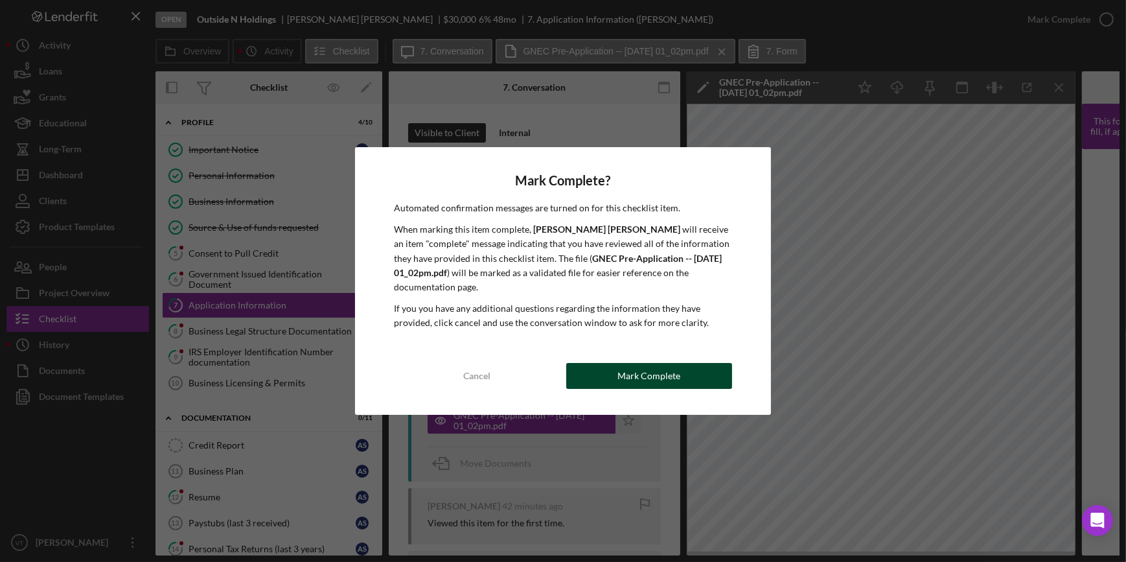
click at [679, 363] on button "Mark Complete" at bounding box center [649, 376] width 166 height 26
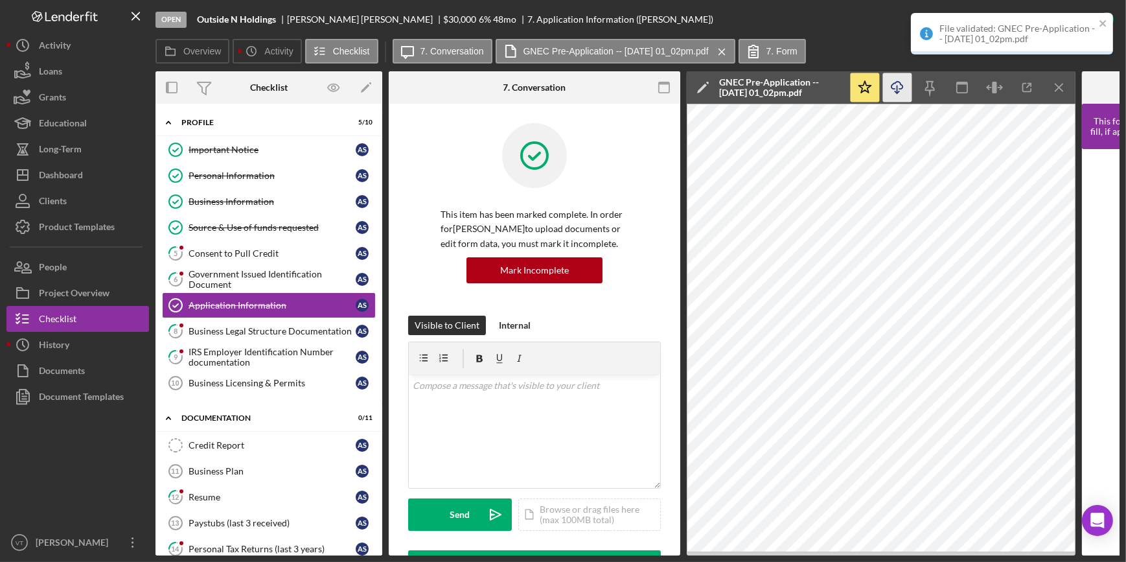
click at [895, 84] on icon "Icon/Download" at bounding box center [897, 87] width 29 height 29
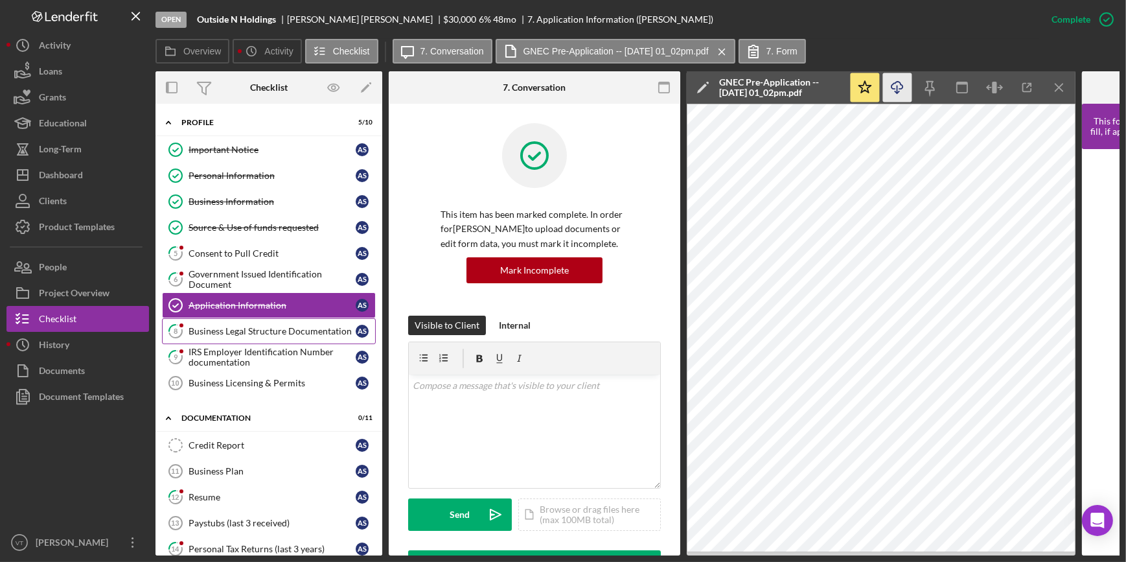
click at [210, 328] on div "Business Legal Structure Documentation" at bounding box center [272, 331] width 167 height 10
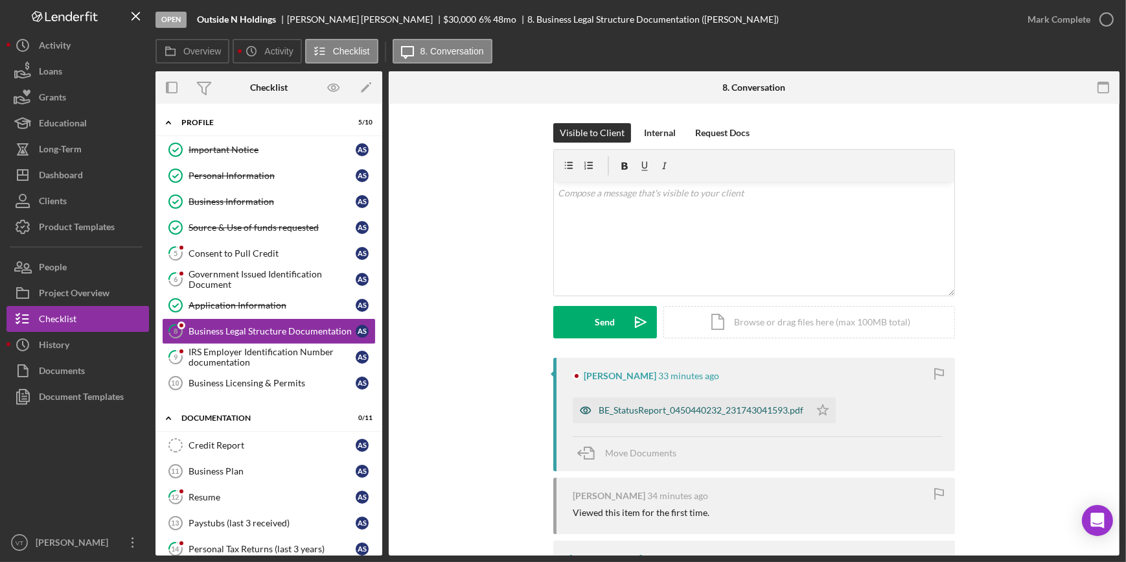
click at [752, 418] on div "BE_StatusReport_0450440232_231743041593.pdf" at bounding box center [691, 410] width 237 height 26
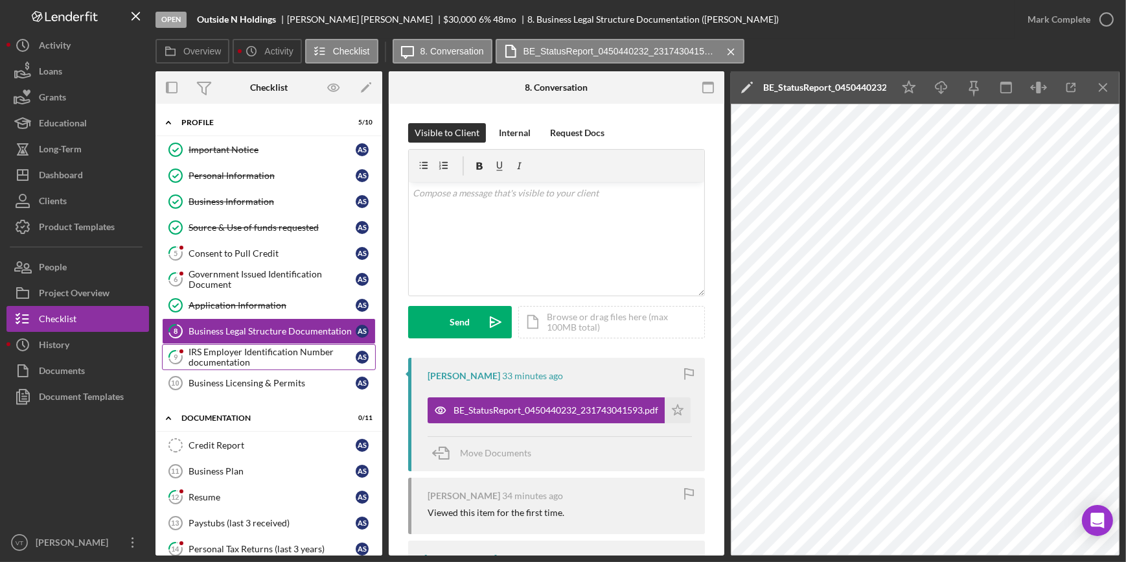
click at [237, 347] on div "IRS Employer Identification Number documentation" at bounding box center [272, 357] width 167 height 21
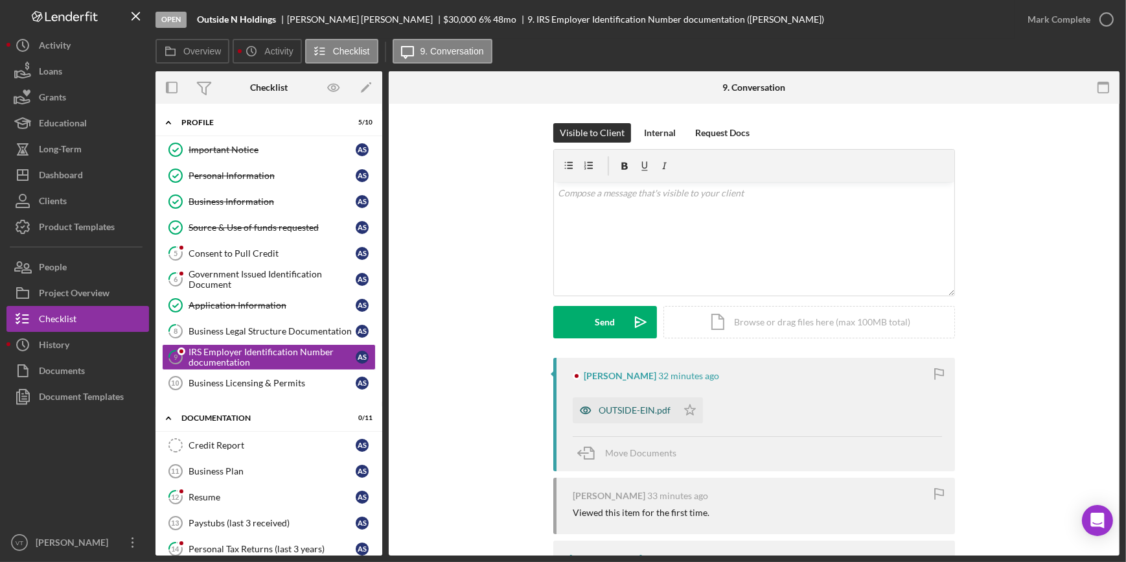
click at [610, 409] on div "OUTSIDE-EIN.pdf" at bounding box center [635, 410] width 72 height 10
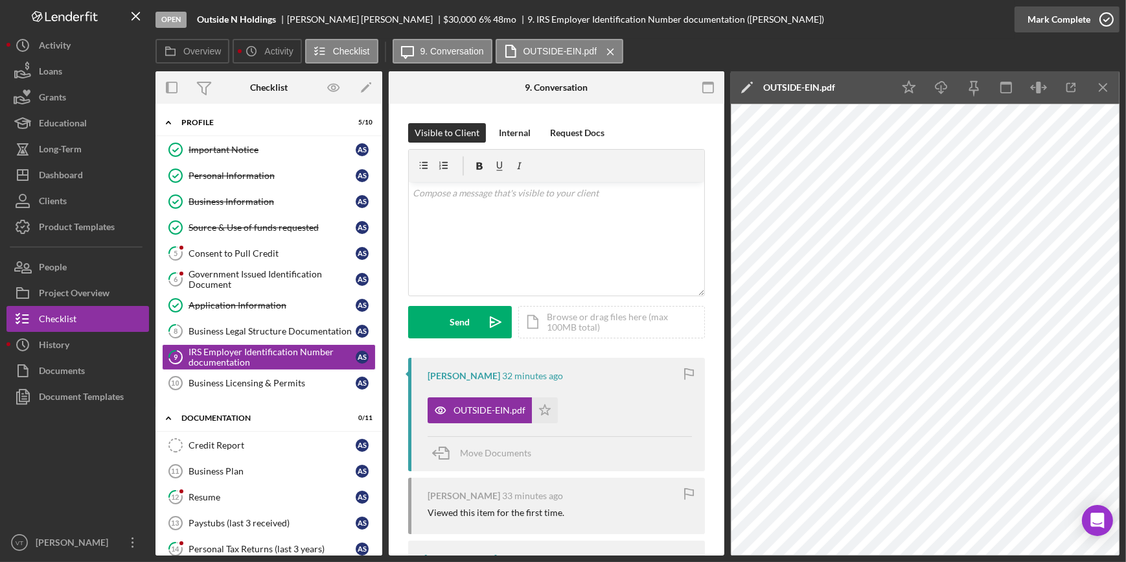
click at [1050, 11] on div "Mark Complete" at bounding box center [1059, 19] width 63 height 26
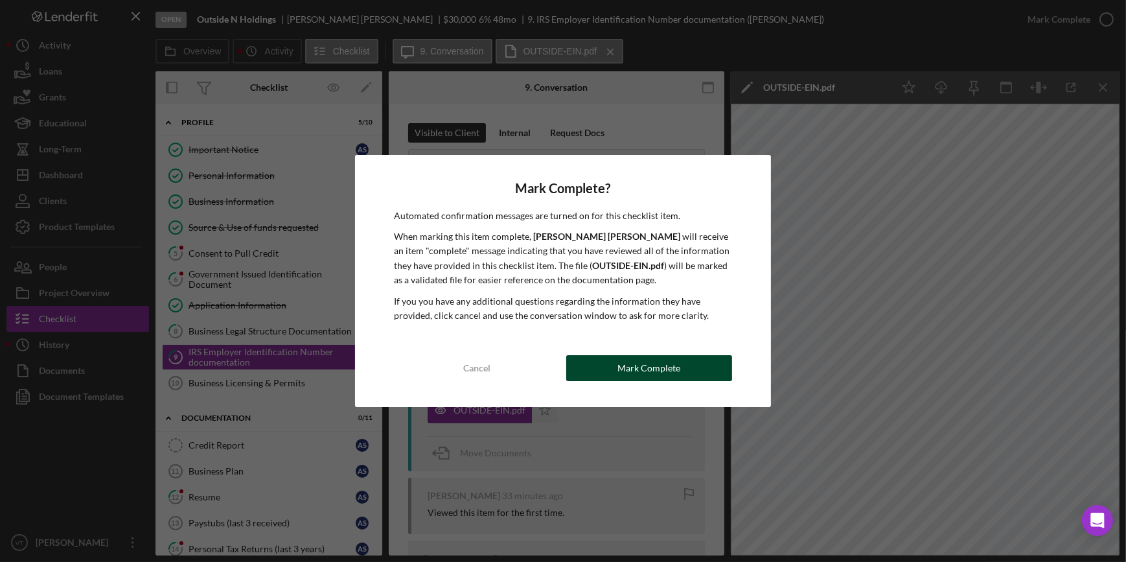
click at [624, 374] on div "Mark Complete" at bounding box center [648, 368] width 63 height 26
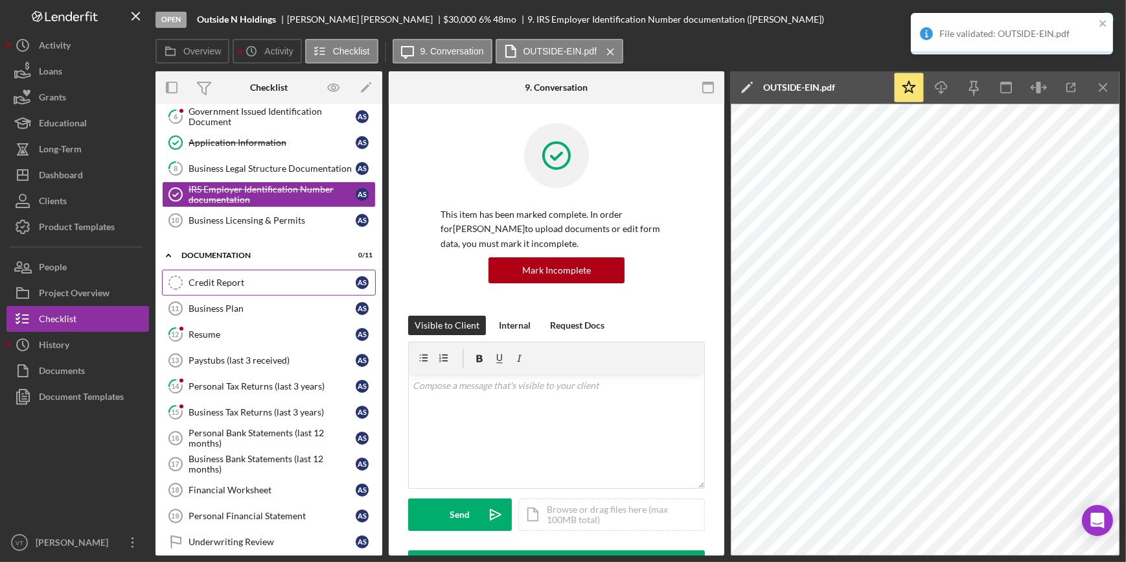
scroll to position [176, 0]
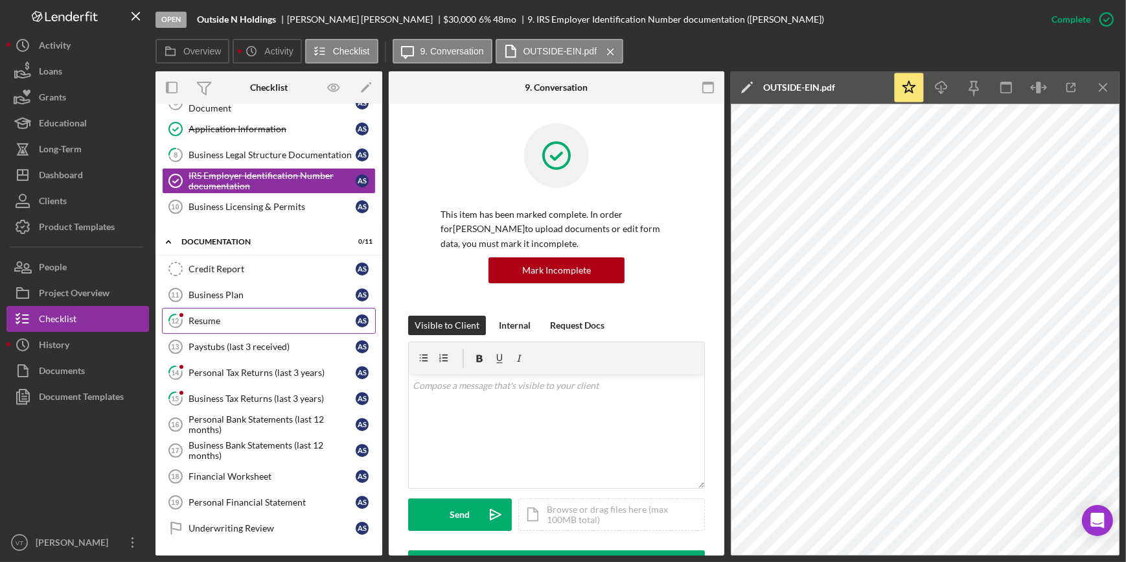
click at [207, 316] on div "Resume" at bounding box center [272, 321] width 167 height 10
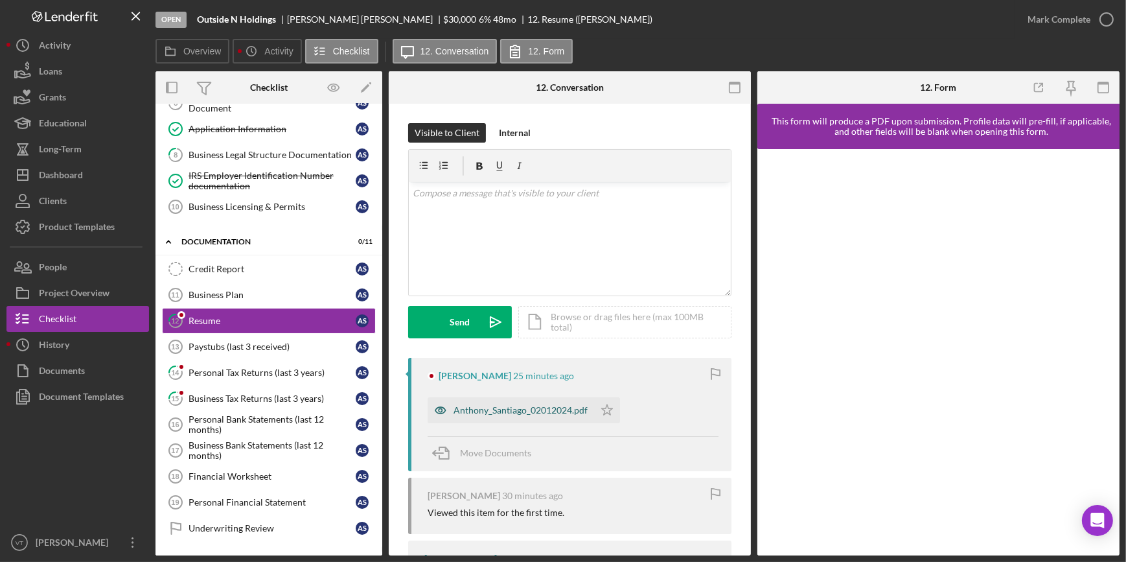
click at [533, 408] on div "Anthony_Santiago_02012024.pdf" at bounding box center [521, 410] width 134 height 10
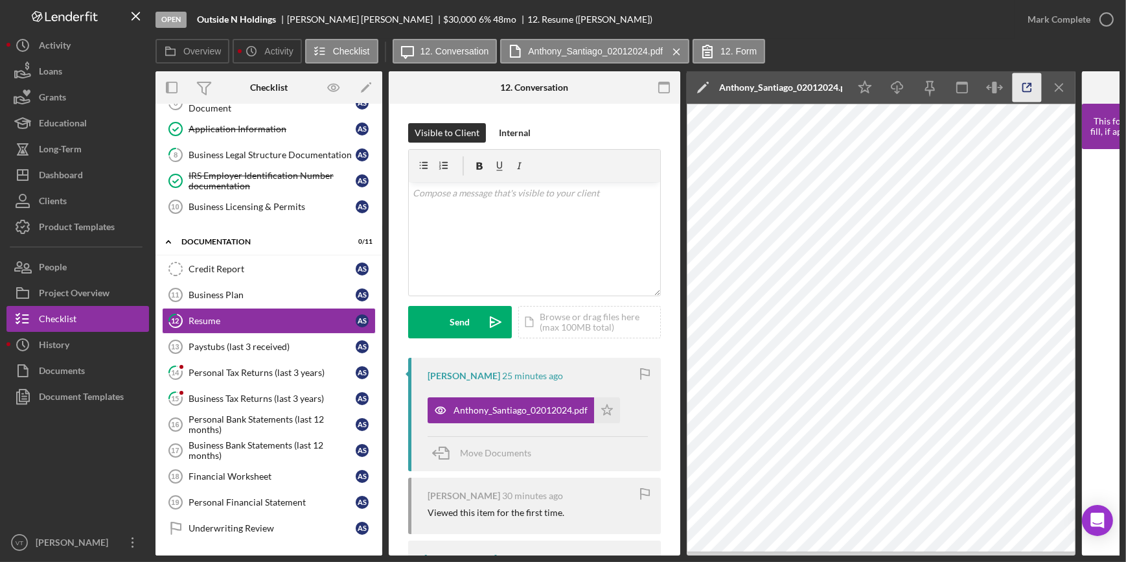
click at [1024, 85] on icon "button" at bounding box center [1027, 87] width 29 height 29
click at [246, 369] on div "Personal Tax Returns (last 3 years)" at bounding box center [272, 372] width 167 height 10
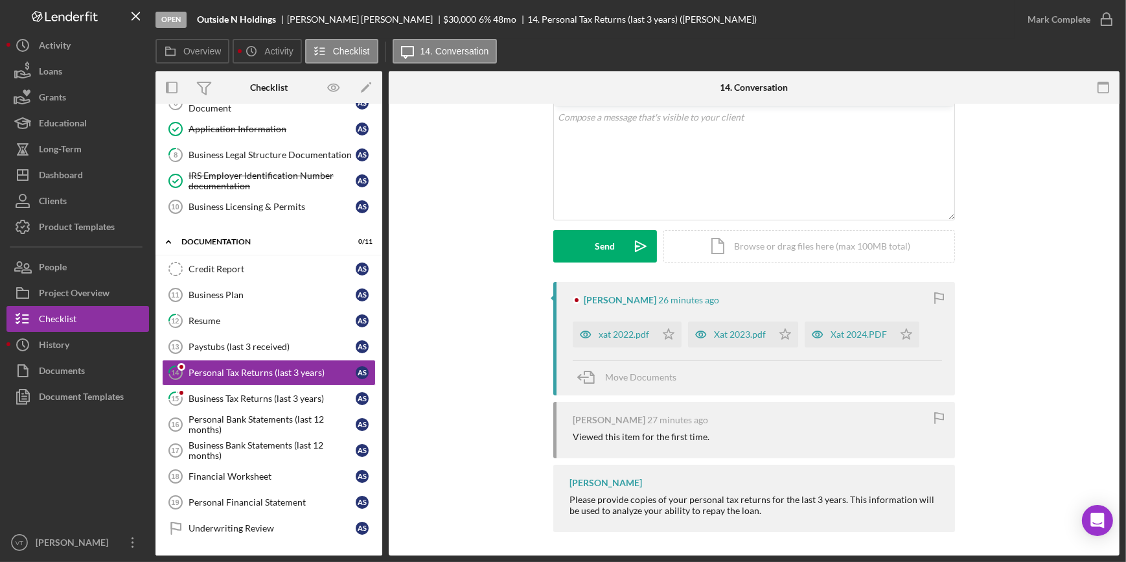
scroll to position [78, 0]
click at [833, 335] on div "Xat 2024.PDF" at bounding box center [859, 332] width 56 height 10
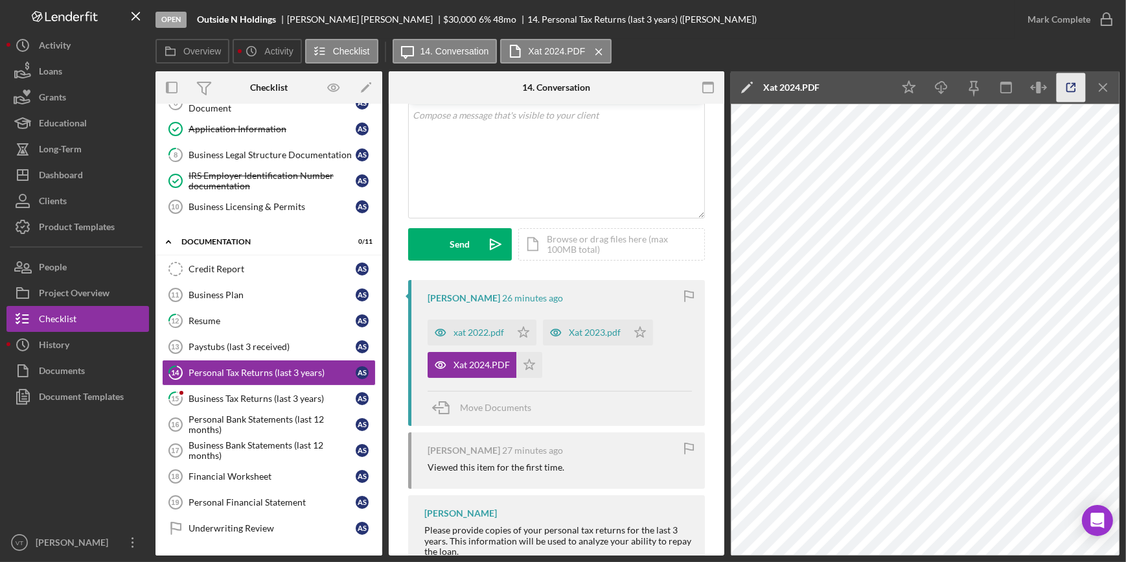
click at [1081, 87] on icon "button" at bounding box center [1071, 87] width 29 height 29
drag, startPoint x: 522, startPoint y: 329, endPoint x: 527, endPoint y: 343, distance: 15.2
click at [525, 339] on icon "Icon/Star" at bounding box center [524, 332] width 26 height 26
click at [533, 364] on icon "Icon/Star" at bounding box center [529, 365] width 26 height 26
click at [639, 334] on icon "Icon/Star" at bounding box center [640, 332] width 26 height 26
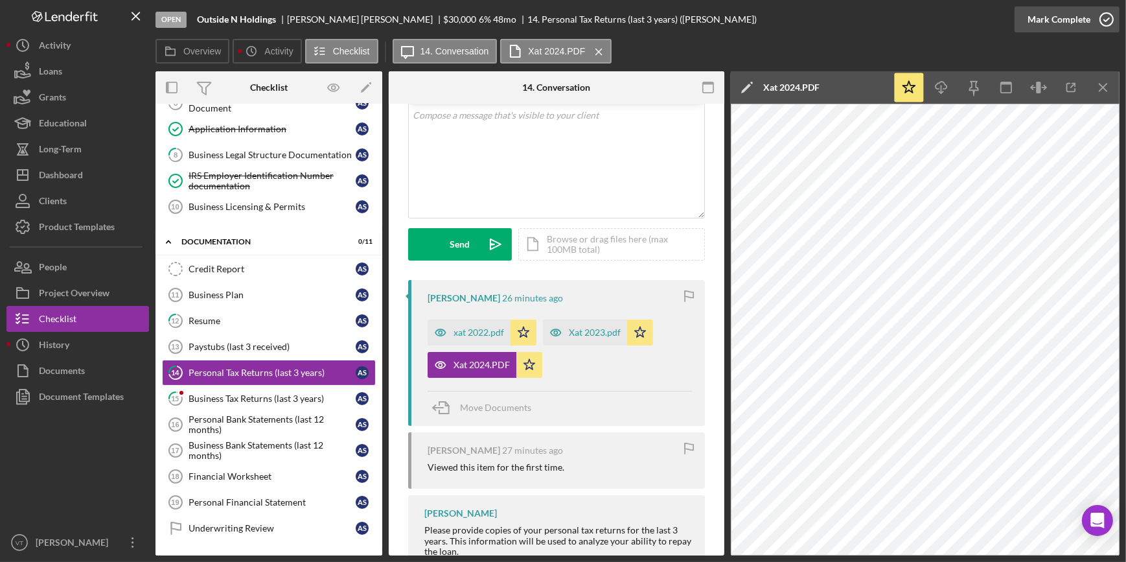
click at [1090, 18] on icon "button" at bounding box center [1106, 19] width 32 height 32
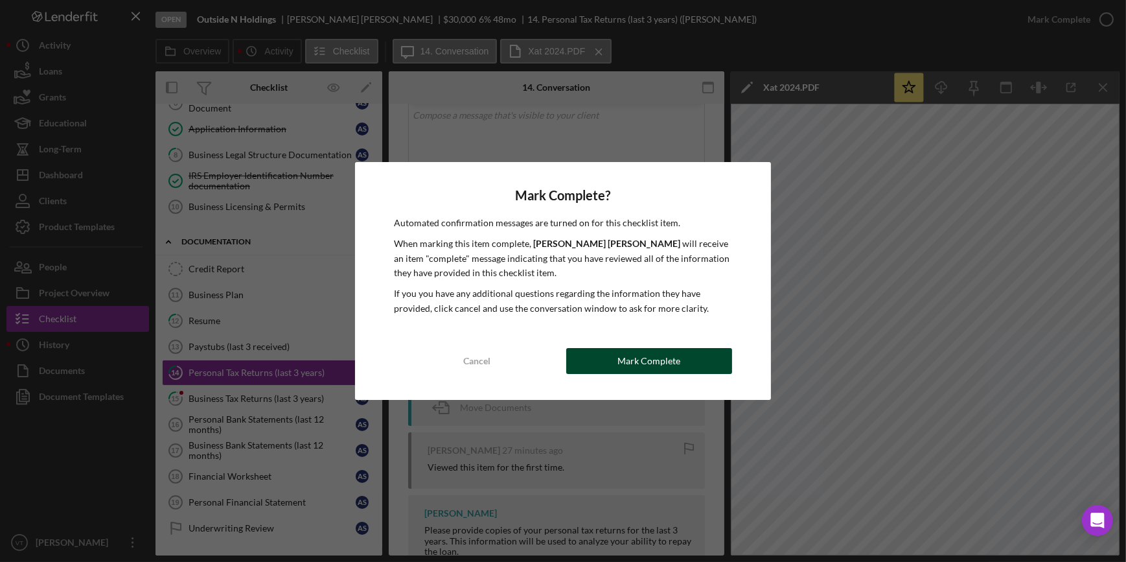
click at [634, 363] on div "Mark Complete" at bounding box center [648, 361] width 63 height 26
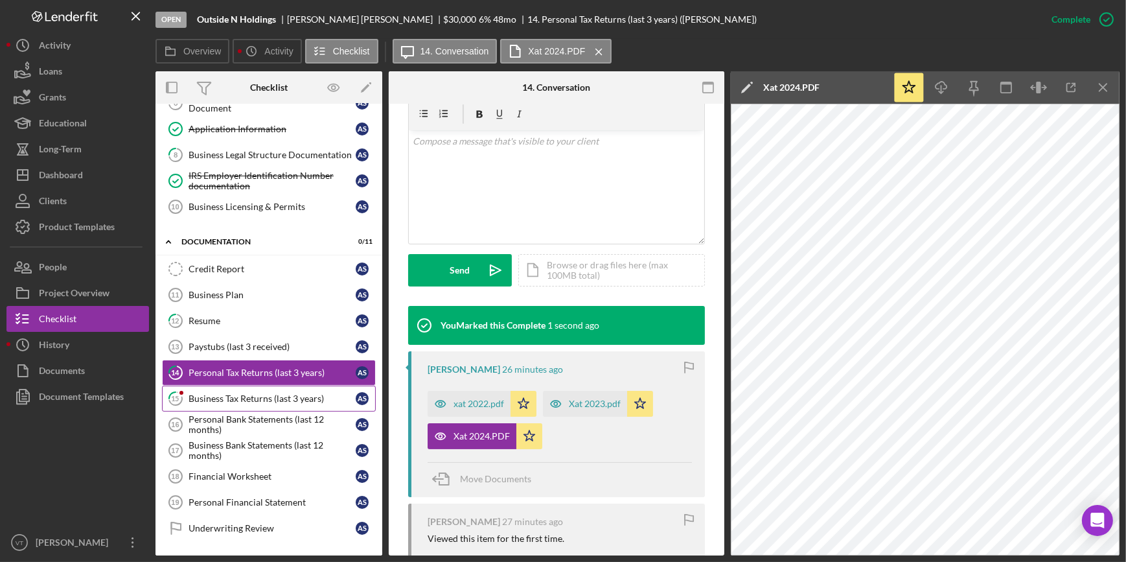
scroll to position [270, 0]
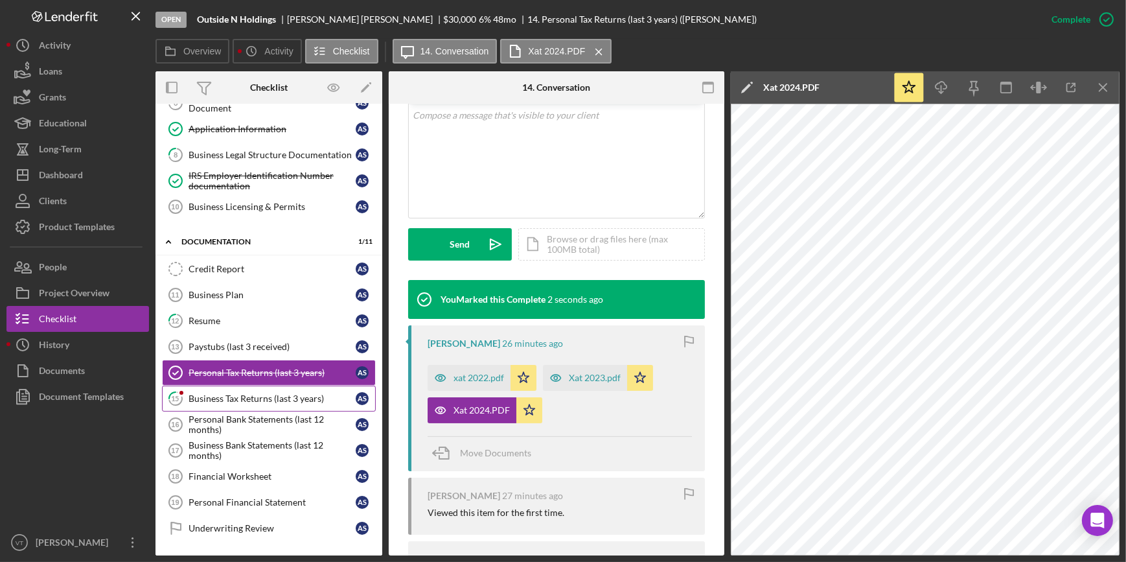
click at [223, 394] on div "Business Tax Returns (last 3 years)" at bounding box center [272, 398] width 167 height 10
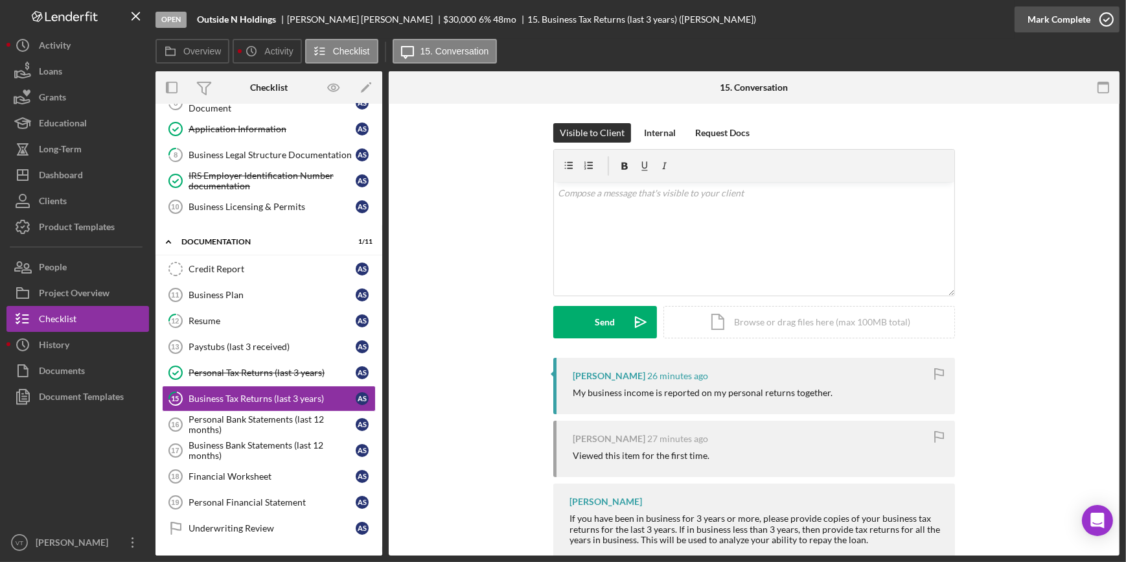
click at [1015, 19] on div "Mark Complete" at bounding box center [1067, 19] width 105 height 39
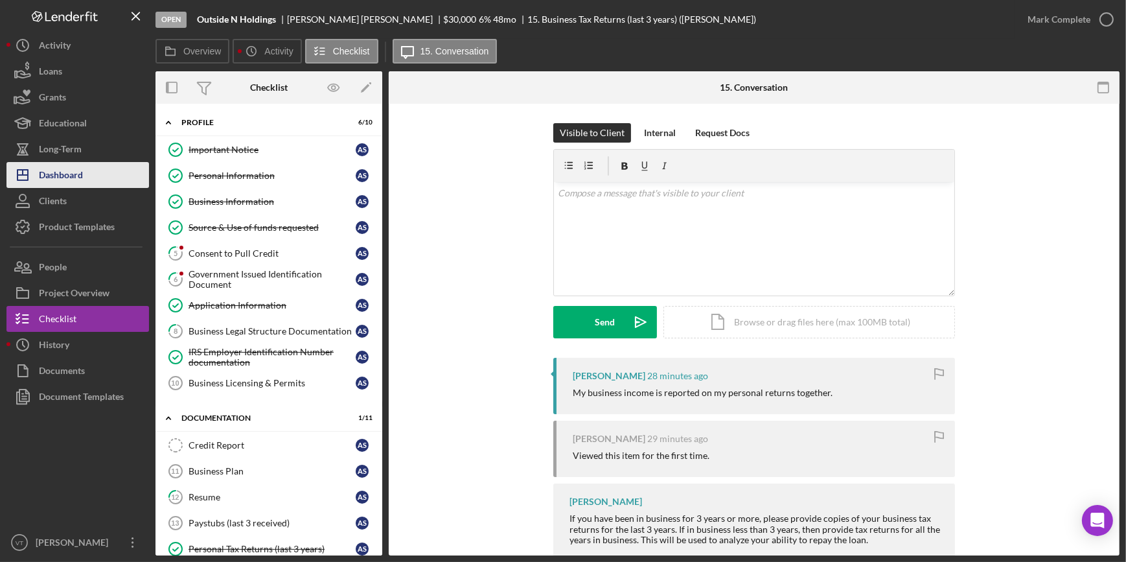
click at [97, 174] on button "Icon/Dashboard Dashboard" at bounding box center [77, 175] width 143 height 26
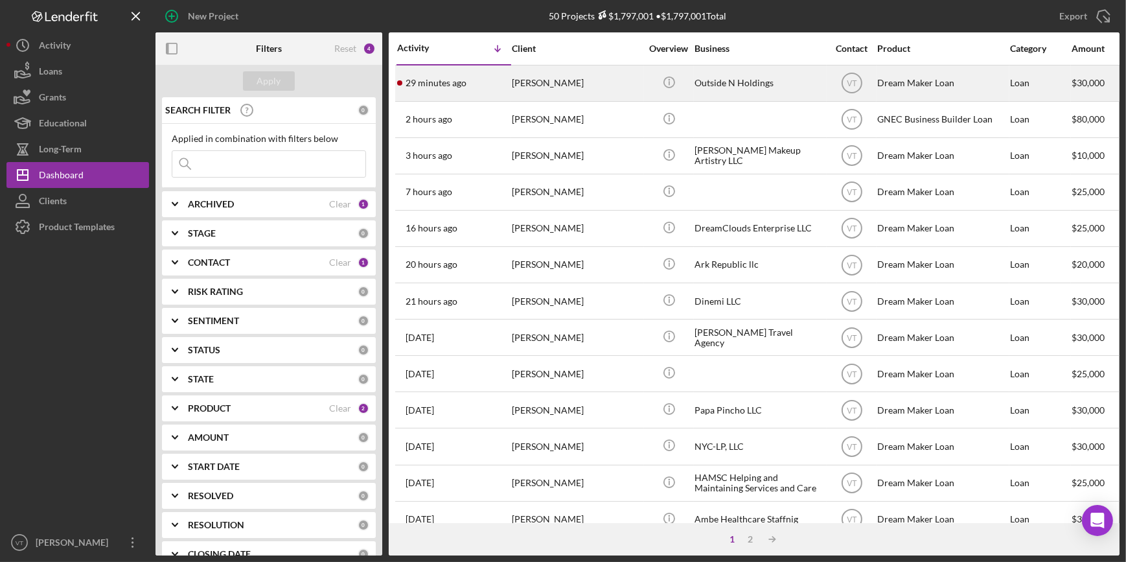
click at [461, 85] on time "29 minutes ago" at bounding box center [436, 83] width 61 height 10
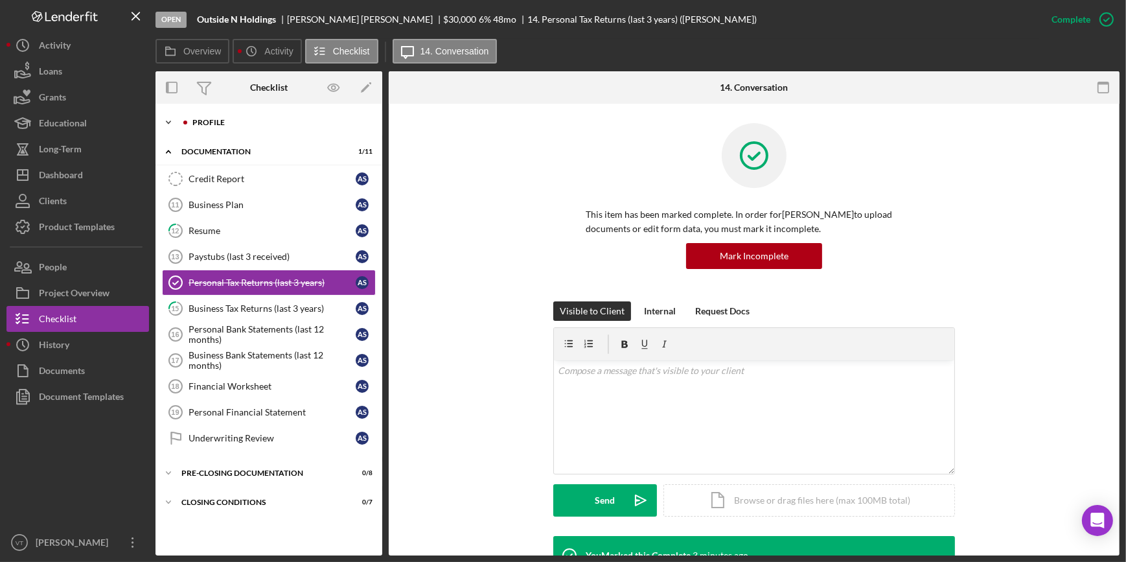
click at [170, 122] on icon "Icon/Expander" at bounding box center [168, 122] width 26 height 26
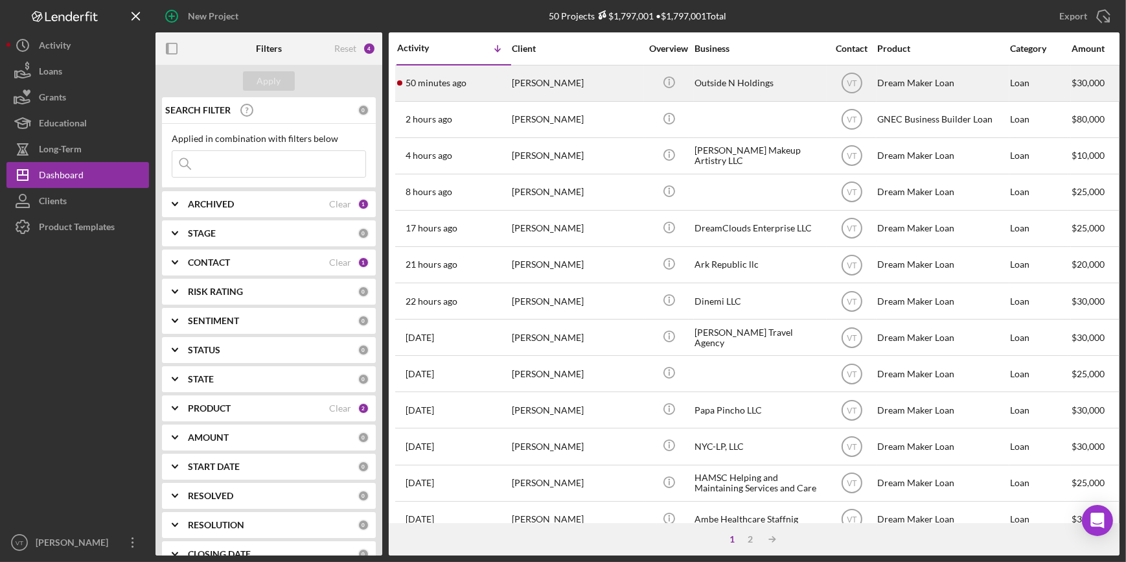
click at [576, 86] on div "[PERSON_NAME]" at bounding box center [577, 83] width 130 height 34
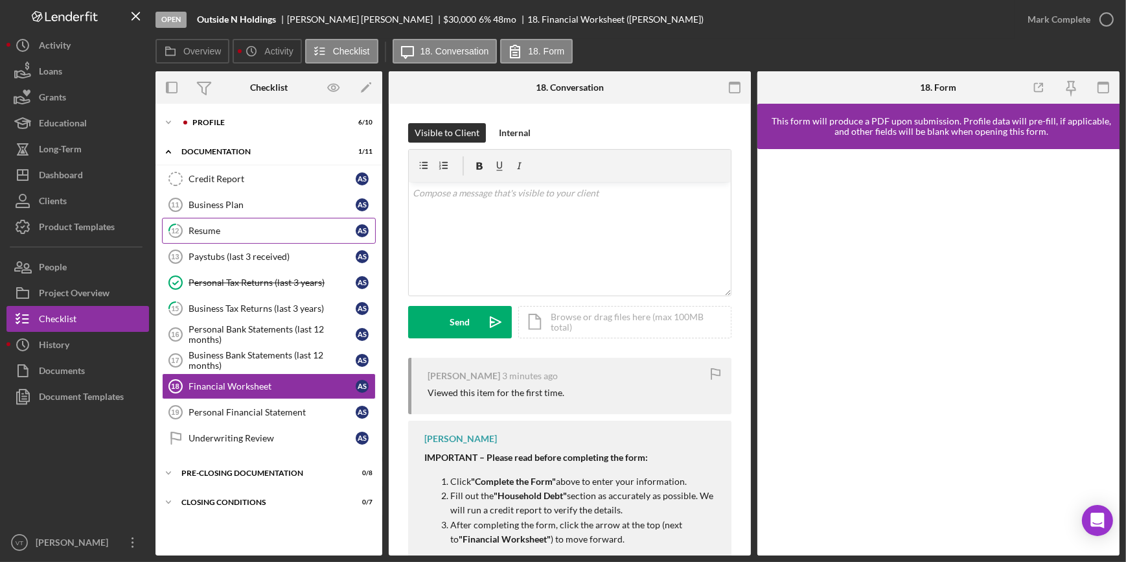
click at [175, 227] on tspan "12" at bounding box center [176, 230] width 8 height 8
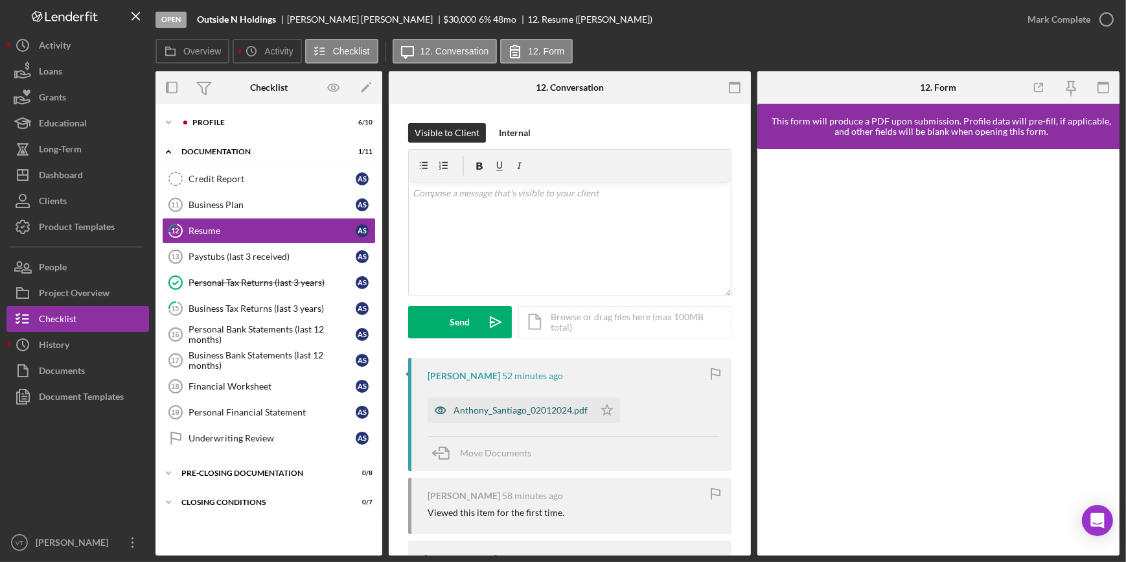
click at [498, 409] on div "Anthony_Santiago_02012024.pdf" at bounding box center [521, 410] width 134 height 10
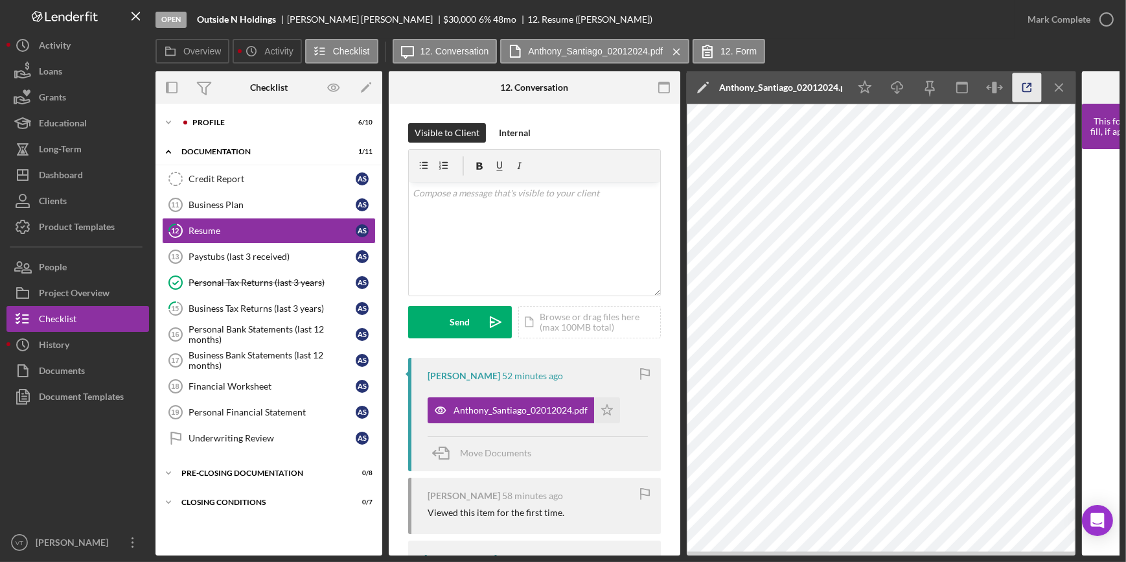
click at [899, 87] on icon "button" at bounding box center [1027, 88] width 8 height 8
